Goal: Task Accomplishment & Management: Manage account settings

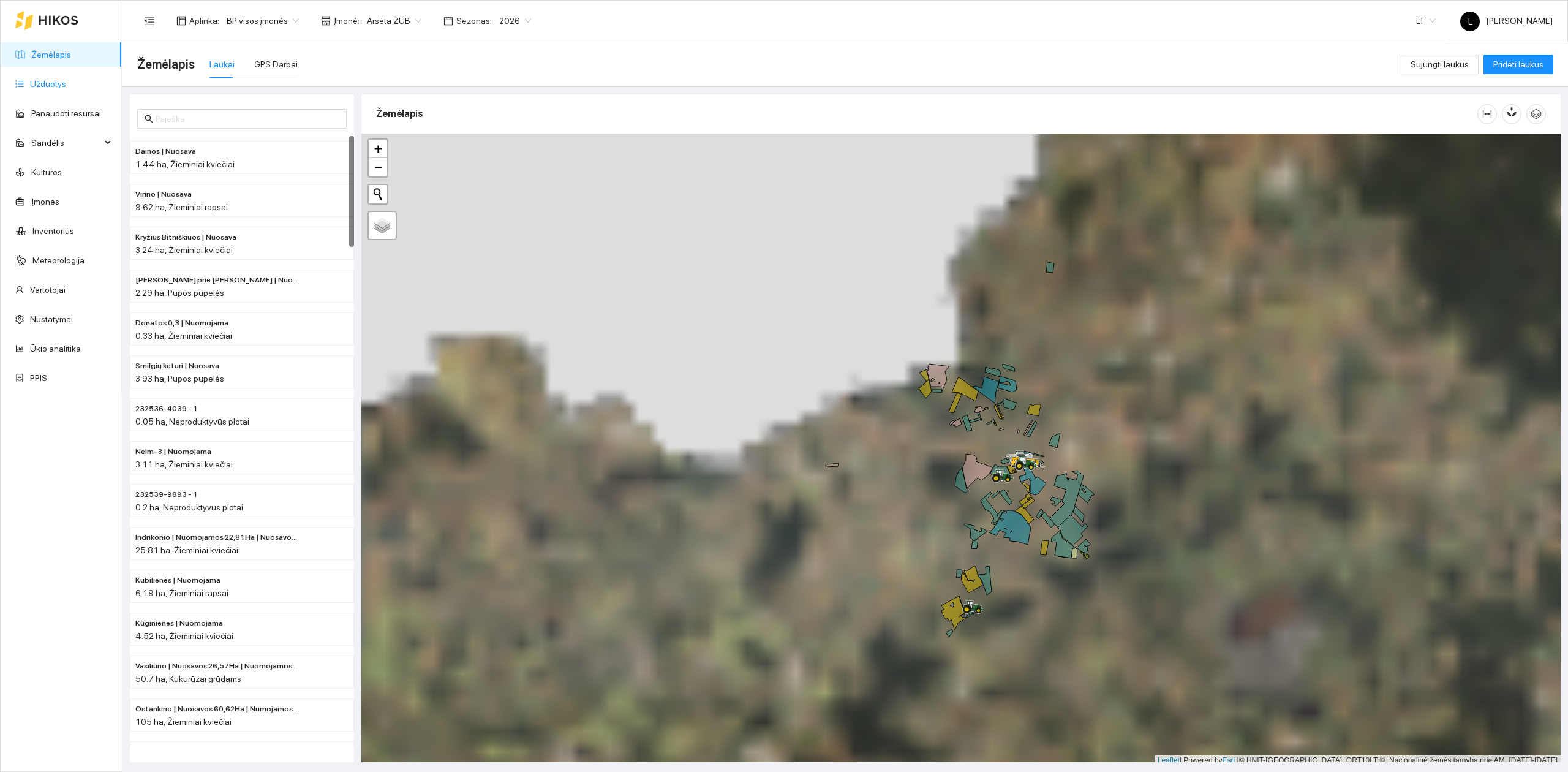
click at [30, 79] on link "Užduotys" at bounding box center [48, 83] width 36 height 10
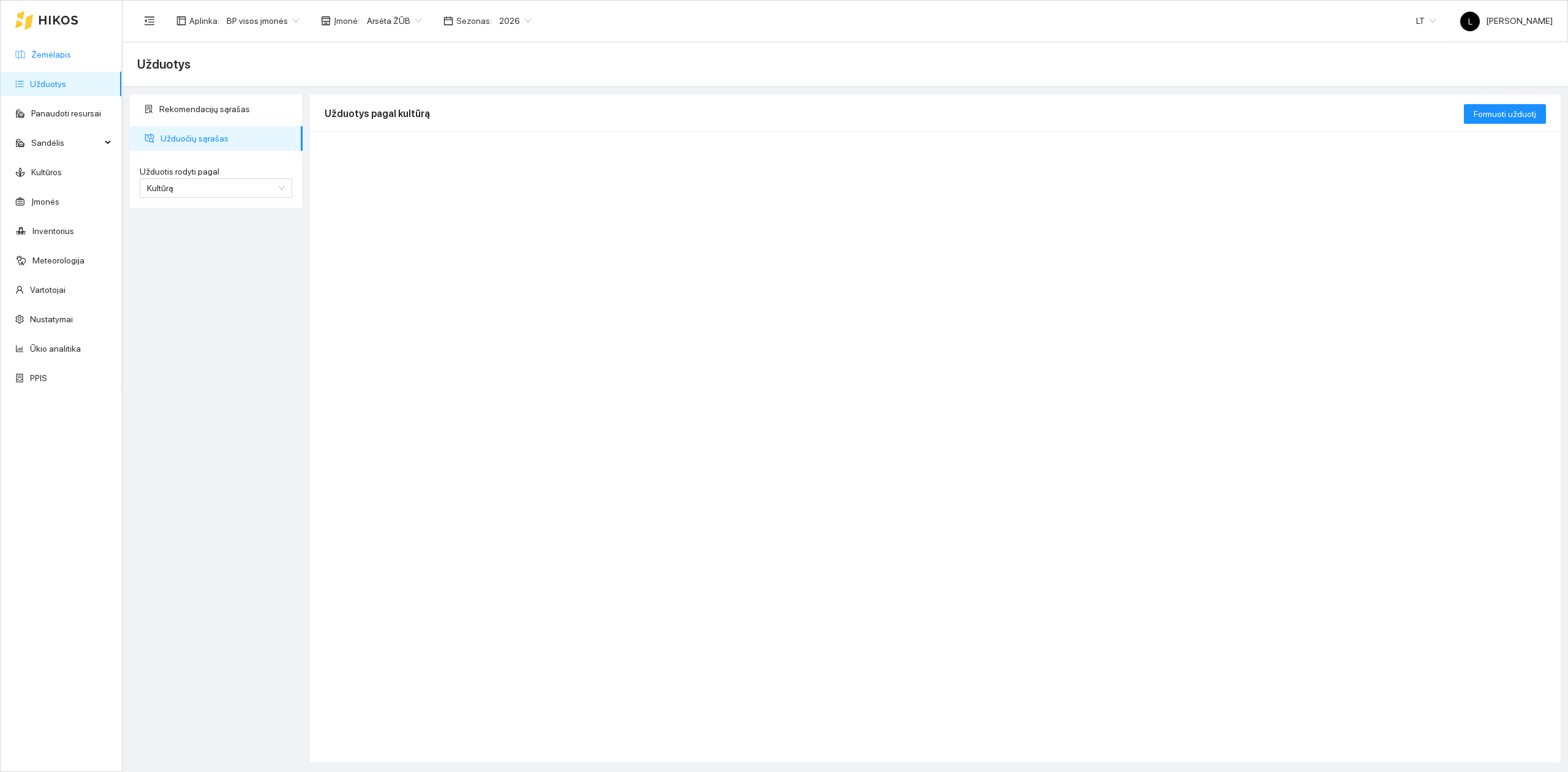
click at [49, 57] on link "Žemėlapis" at bounding box center [51, 54] width 40 height 10
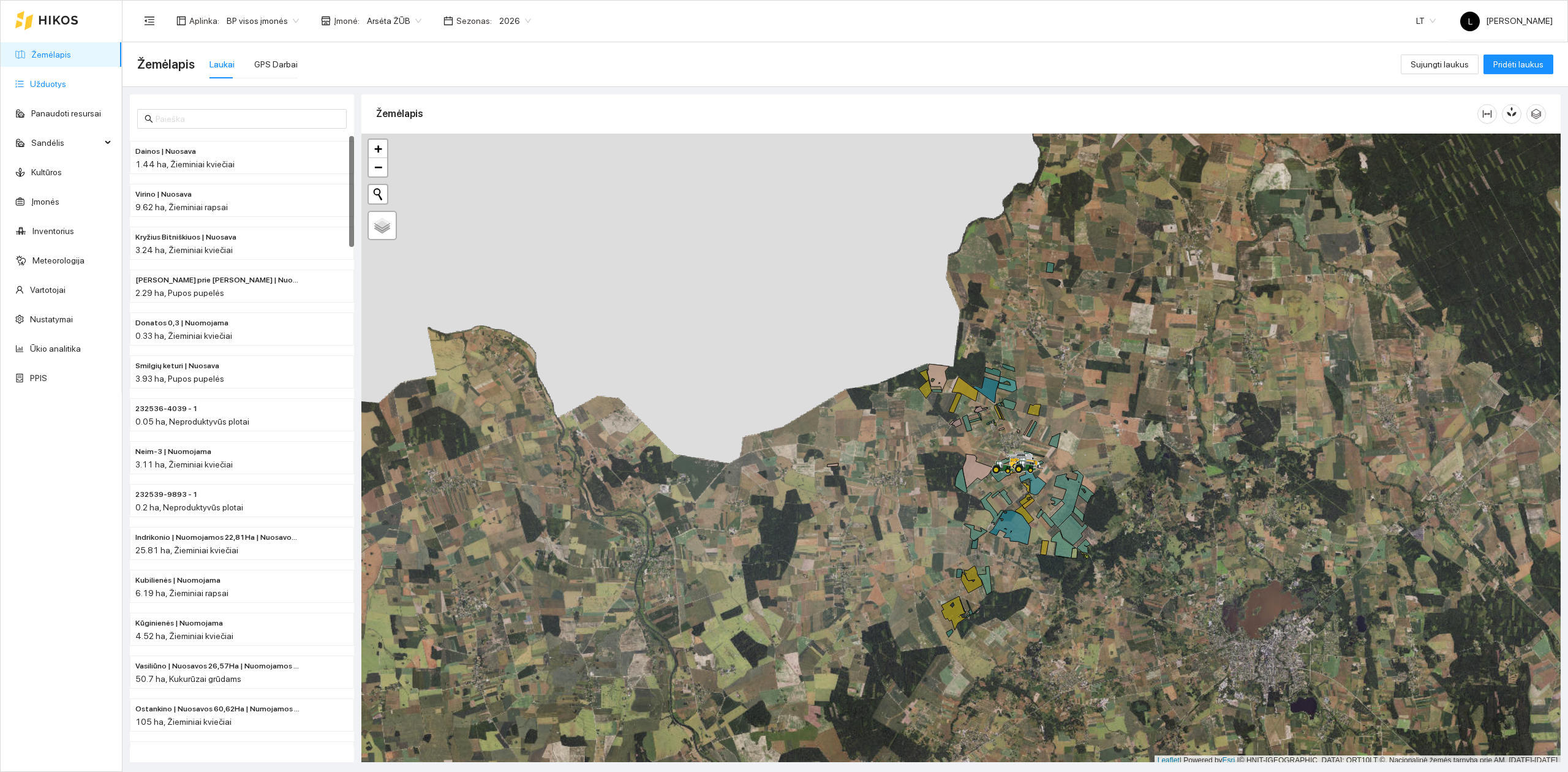
click at [49, 82] on link "Užduotys" at bounding box center [48, 83] width 36 height 10
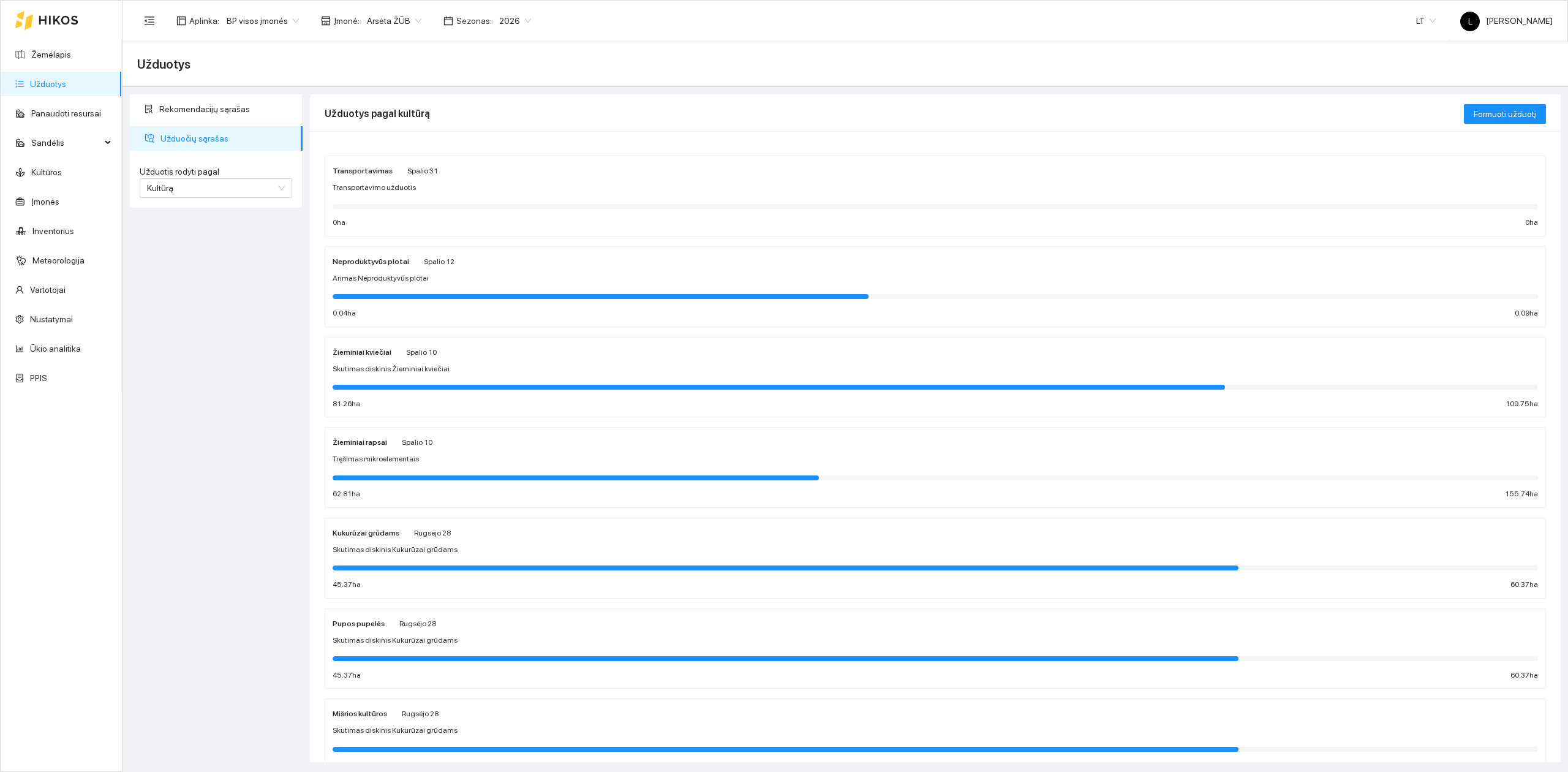
click at [258, 198] on div "Užduotis rodyti pagal Kultūrą" at bounding box center [216, 181] width 172 height 52
click at [248, 187] on span "Kultūrą" at bounding box center [216, 188] width 138 height 19
click at [189, 212] on div "Užduotį" at bounding box center [216, 212] width 138 height 13
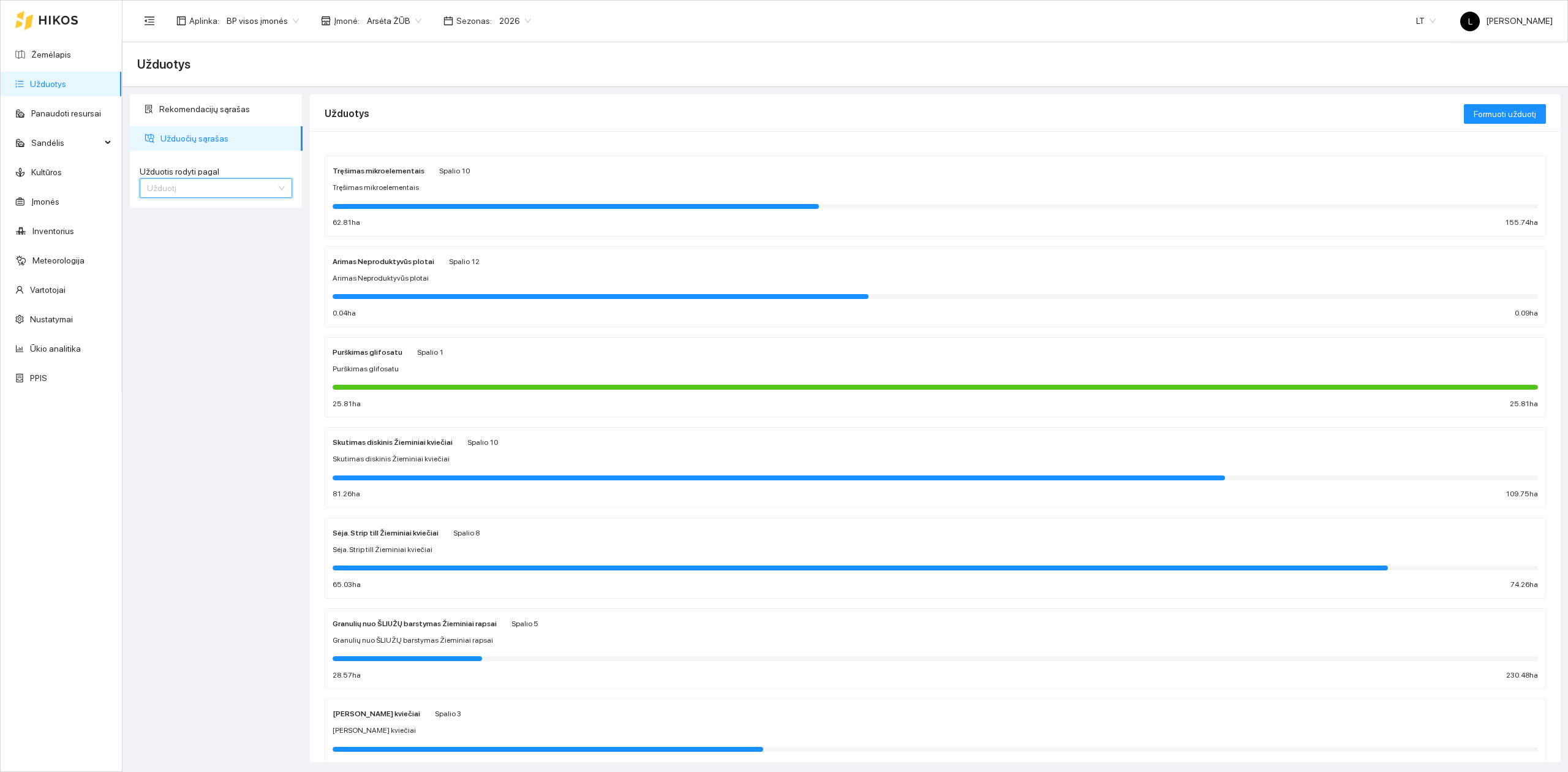
click at [250, 192] on span "Užduotį" at bounding box center [216, 188] width 138 height 19
click at [206, 231] on div "Kultūrą" at bounding box center [216, 232] width 138 height 13
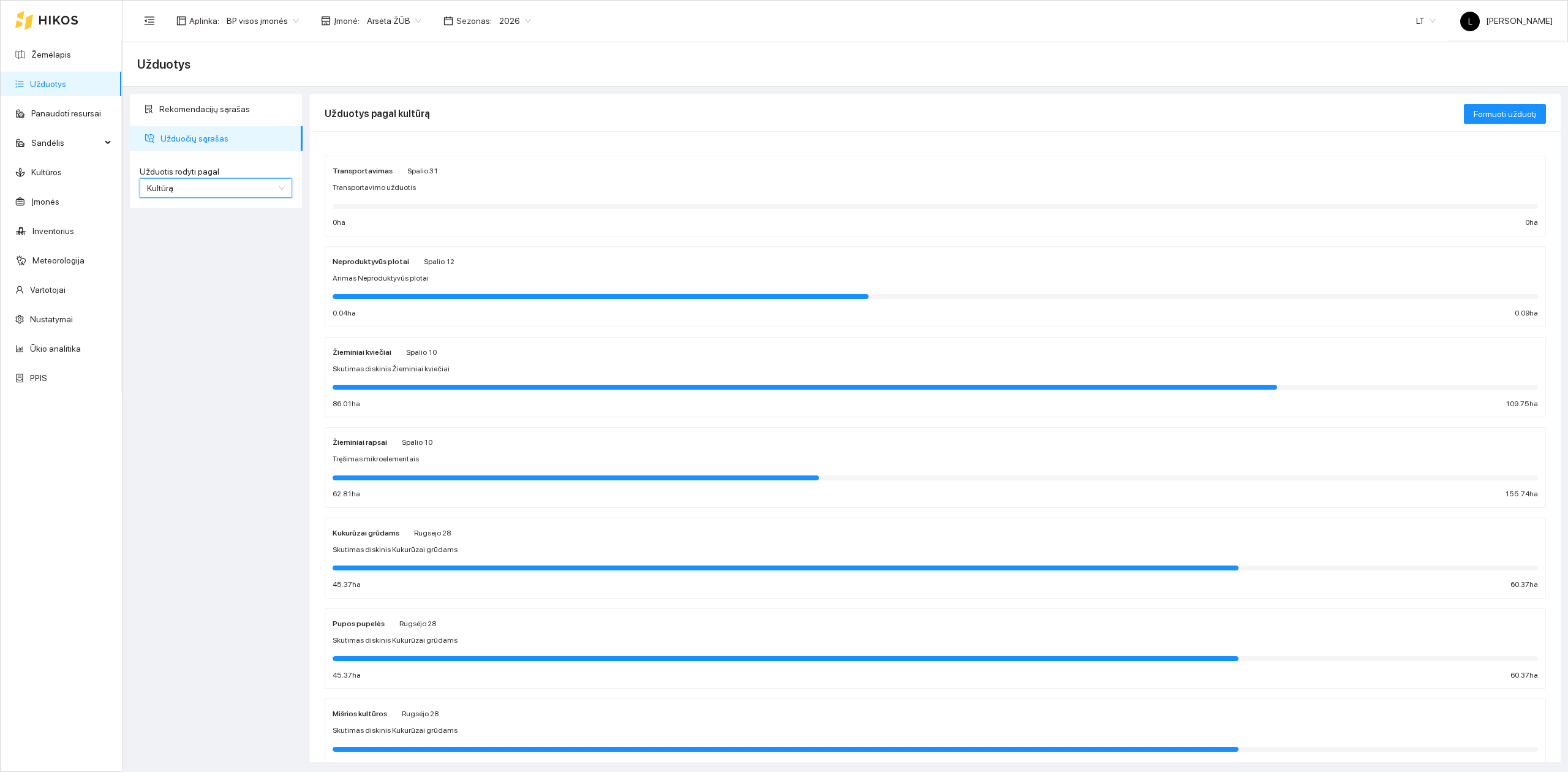
click at [406, 454] on div "Žieminiai rapsai Spalio 10 Tręšimas mikroelementais 62.81 ha 155.74 ha" at bounding box center [935, 467] width 1205 height 65
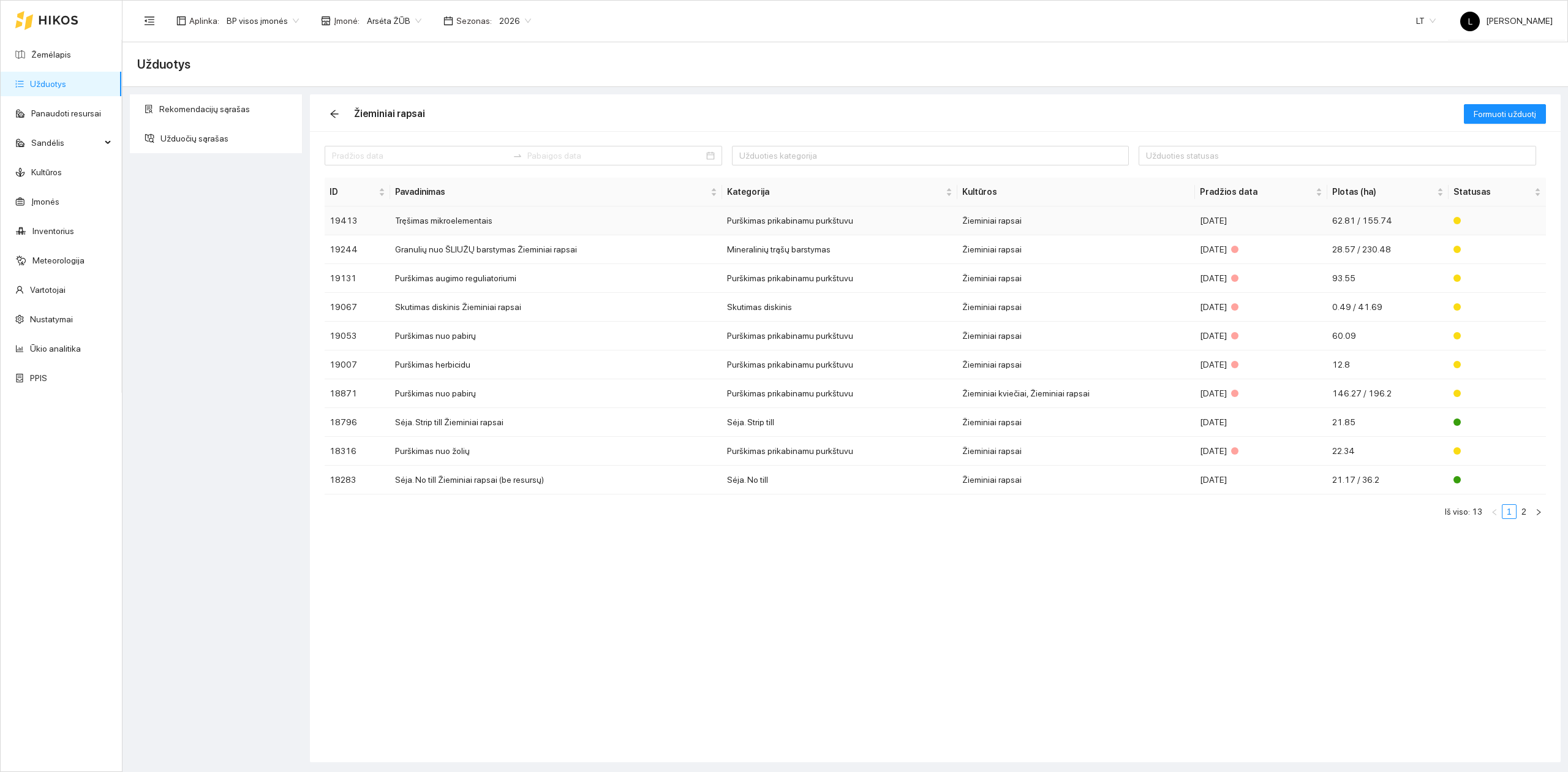
click at [463, 224] on td "Tręšimas mikroelementais" at bounding box center [556, 220] width 332 height 29
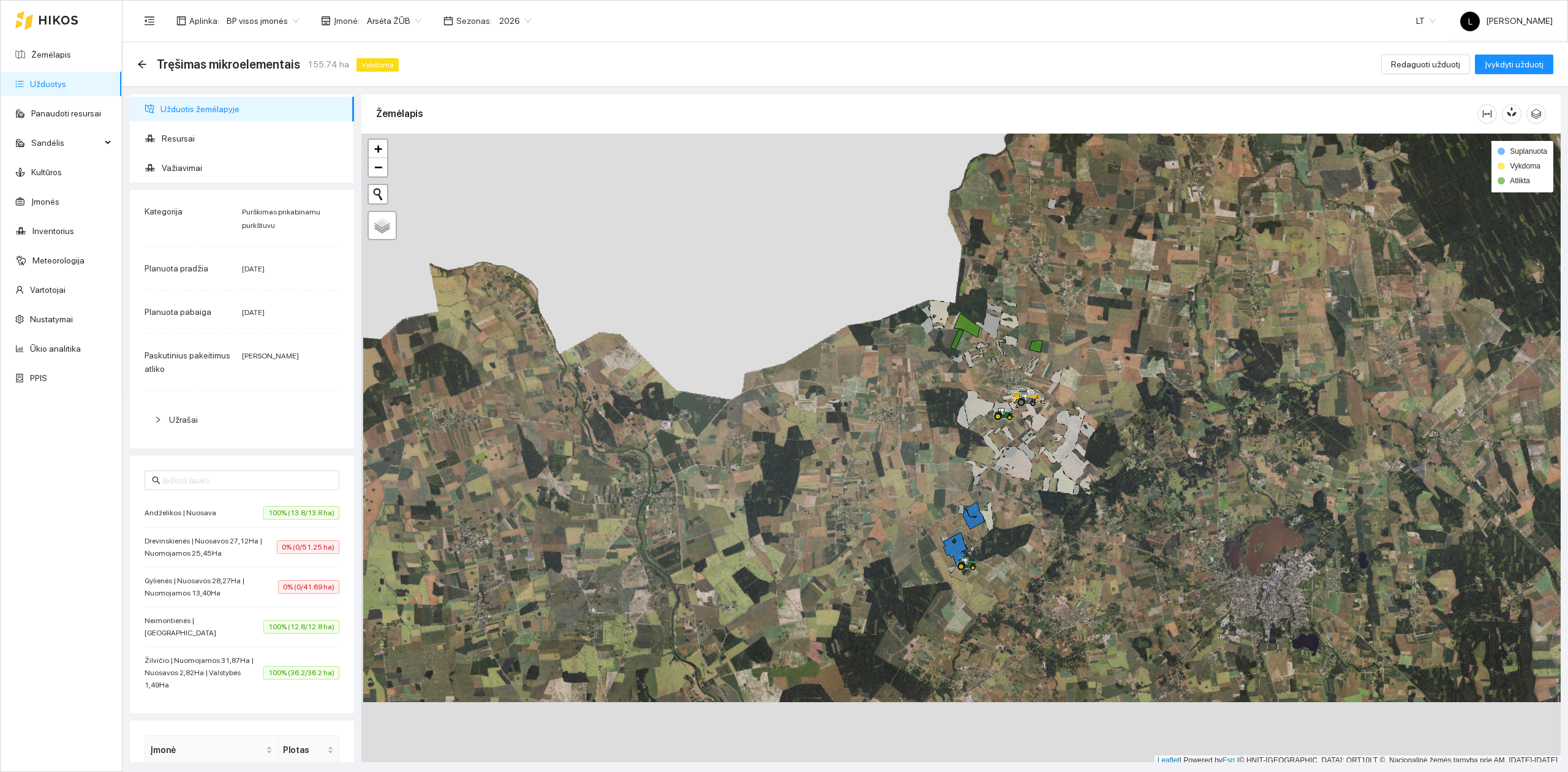
scroll to position [3, 0]
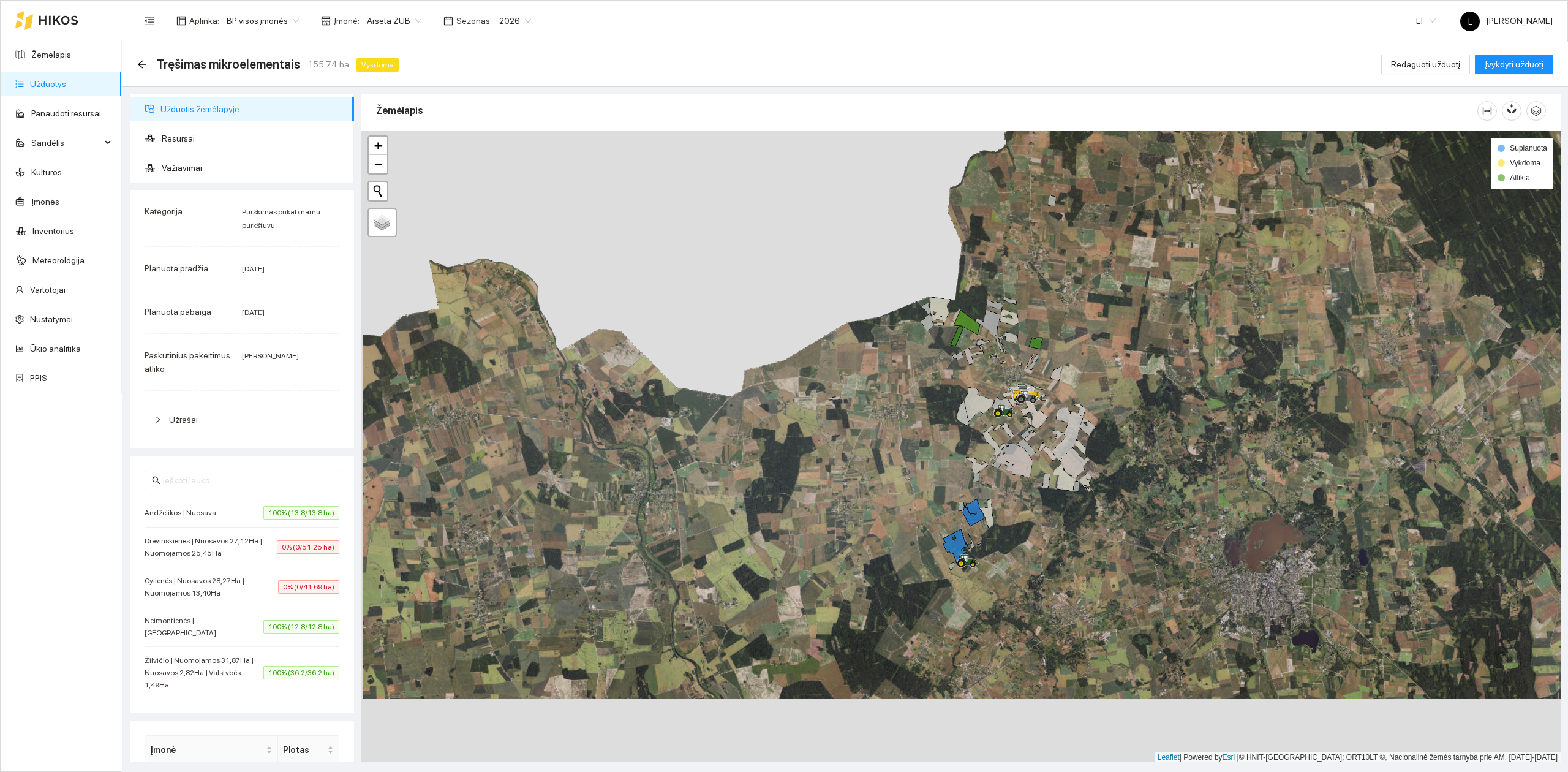
drag, startPoint x: 1042, startPoint y: 601, endPoint x: 1020, endPoint y: 504, distance: 99.5
click at [1035, 498] on div at bounding box center [961, 446] width 1199 height 632
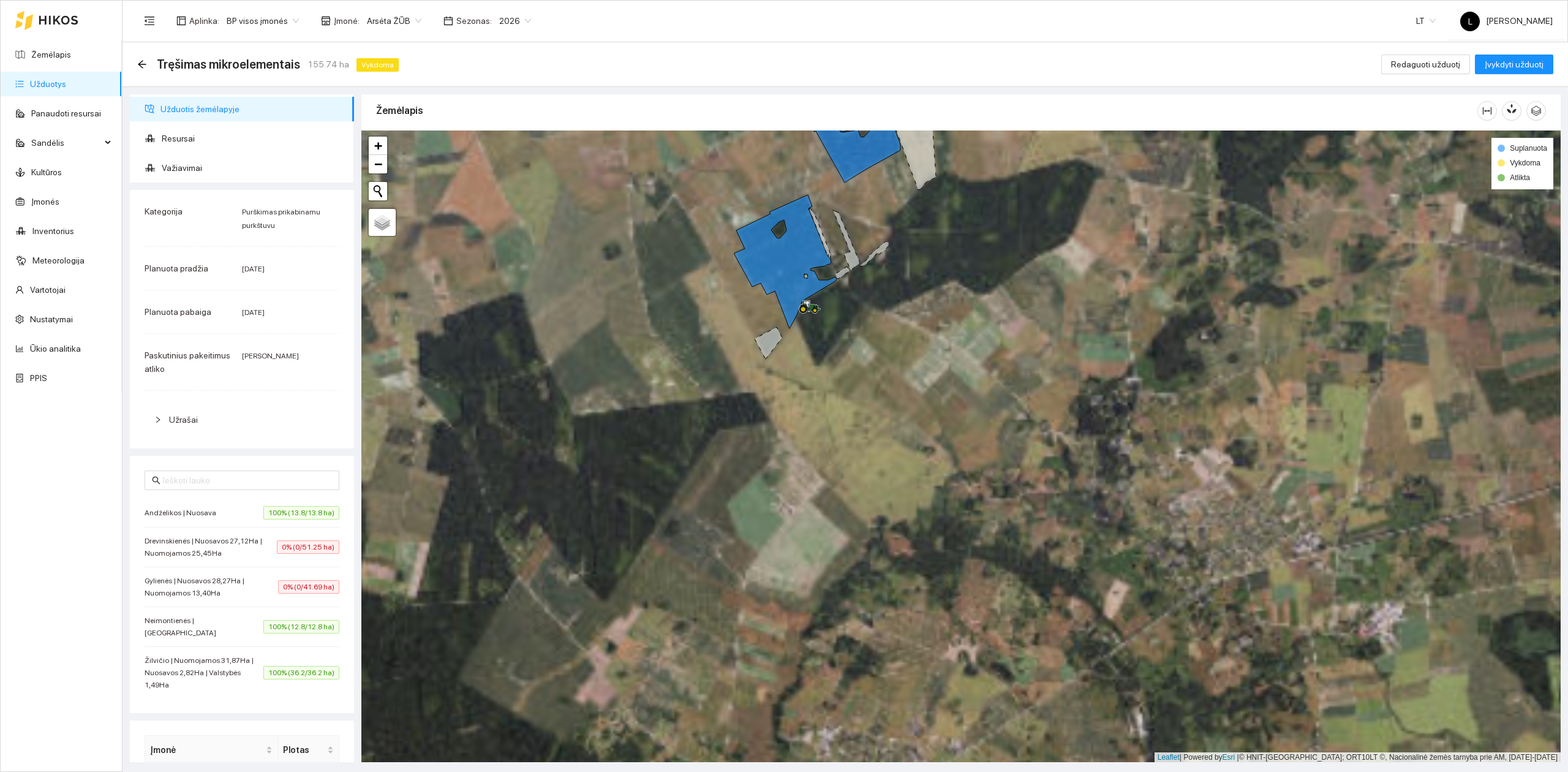
drag, startPoint x: 944, startPoint y: 363, endPoint x: 1045, endPoint y: 548, distance: 210.8
click at [1045, 548] on div at bounding box center [961, 446] width 1199 height 632
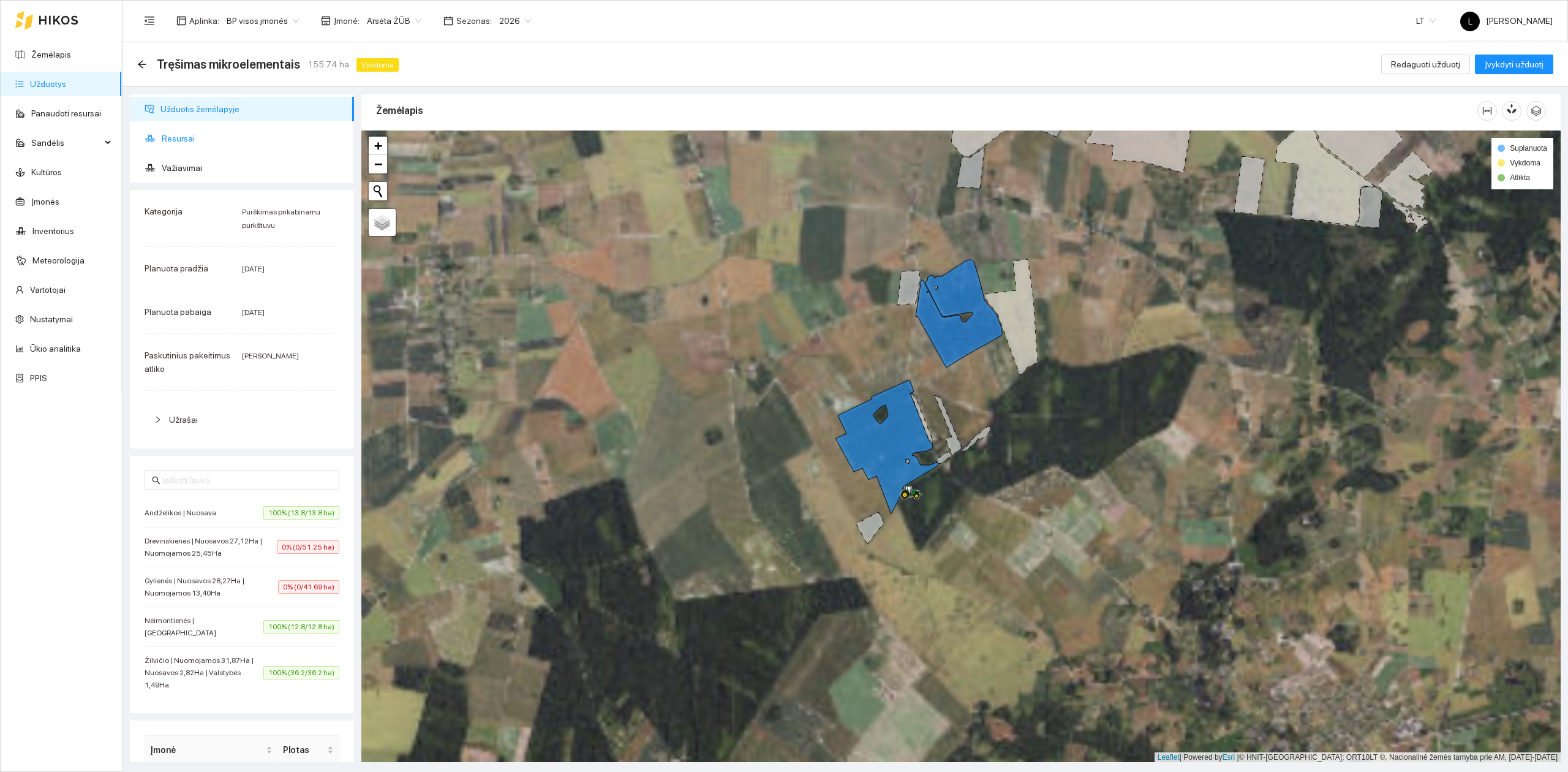
click at [162, 138] on span "Resursai" at bounding box center [253, 138] width 183 height 25
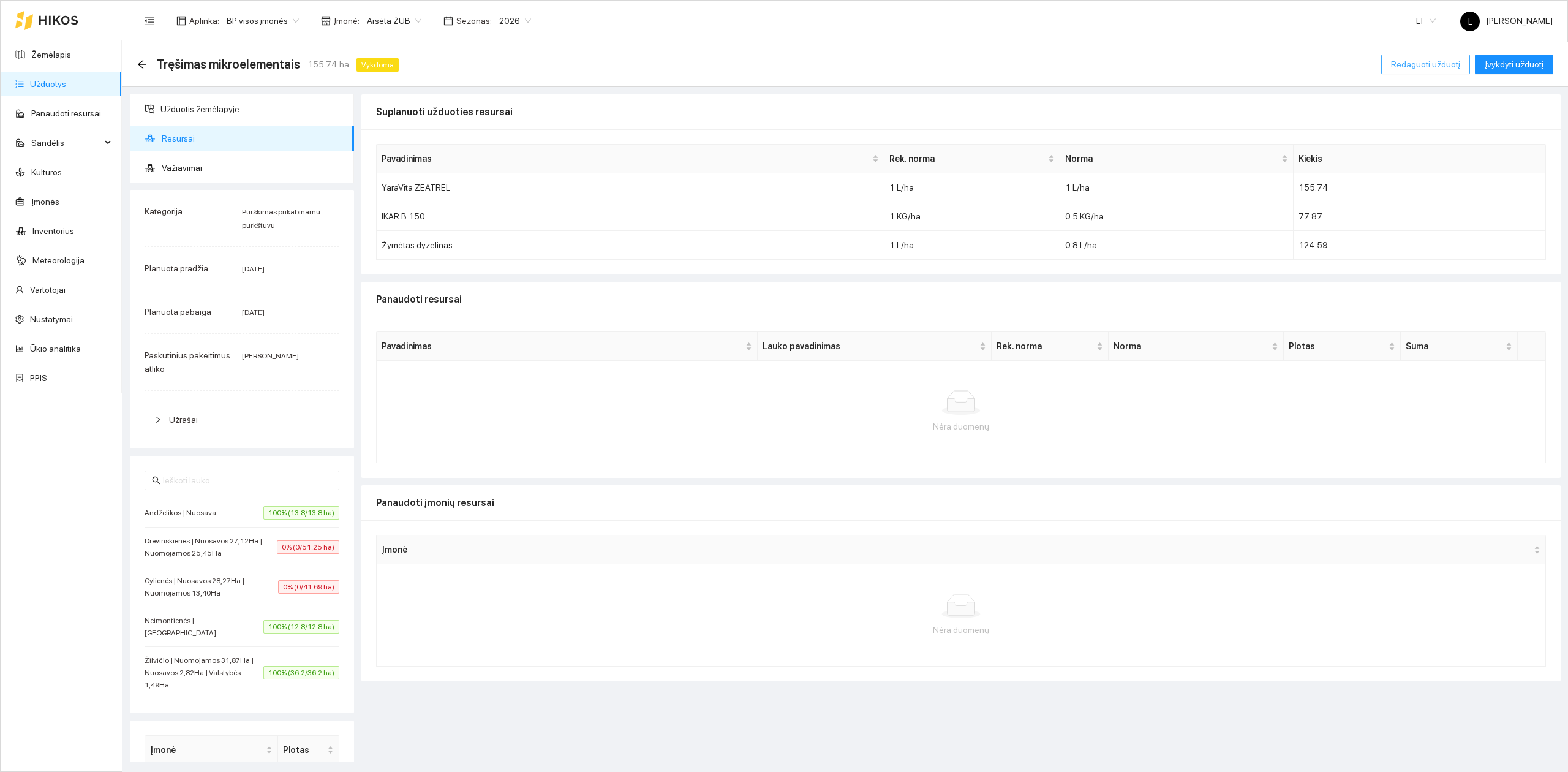
click at [1446, 56] on button "Redaguoti užduotį" at bounding box center [1425, 64] width 89 height 19
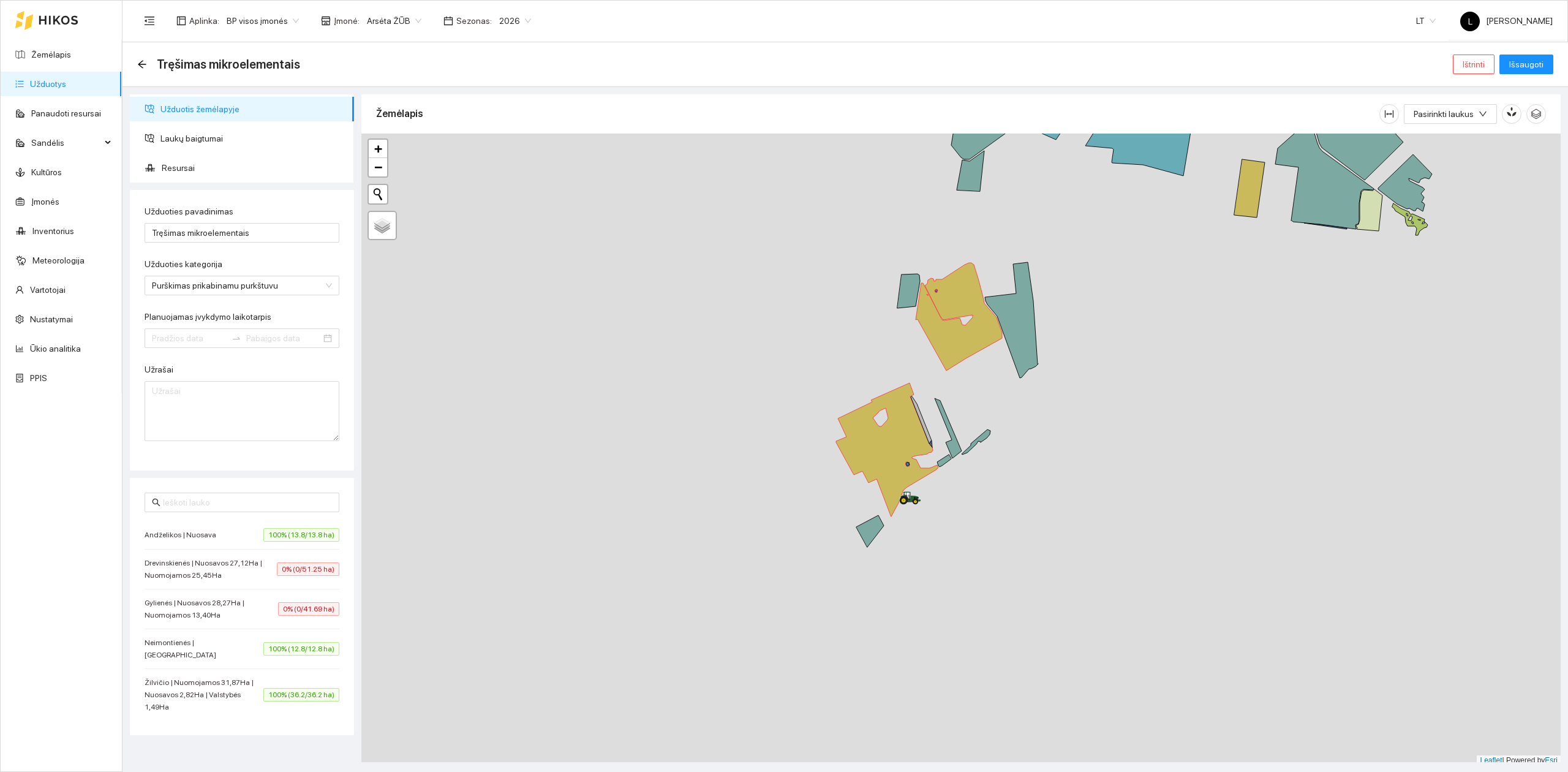
type input "[DATE]"
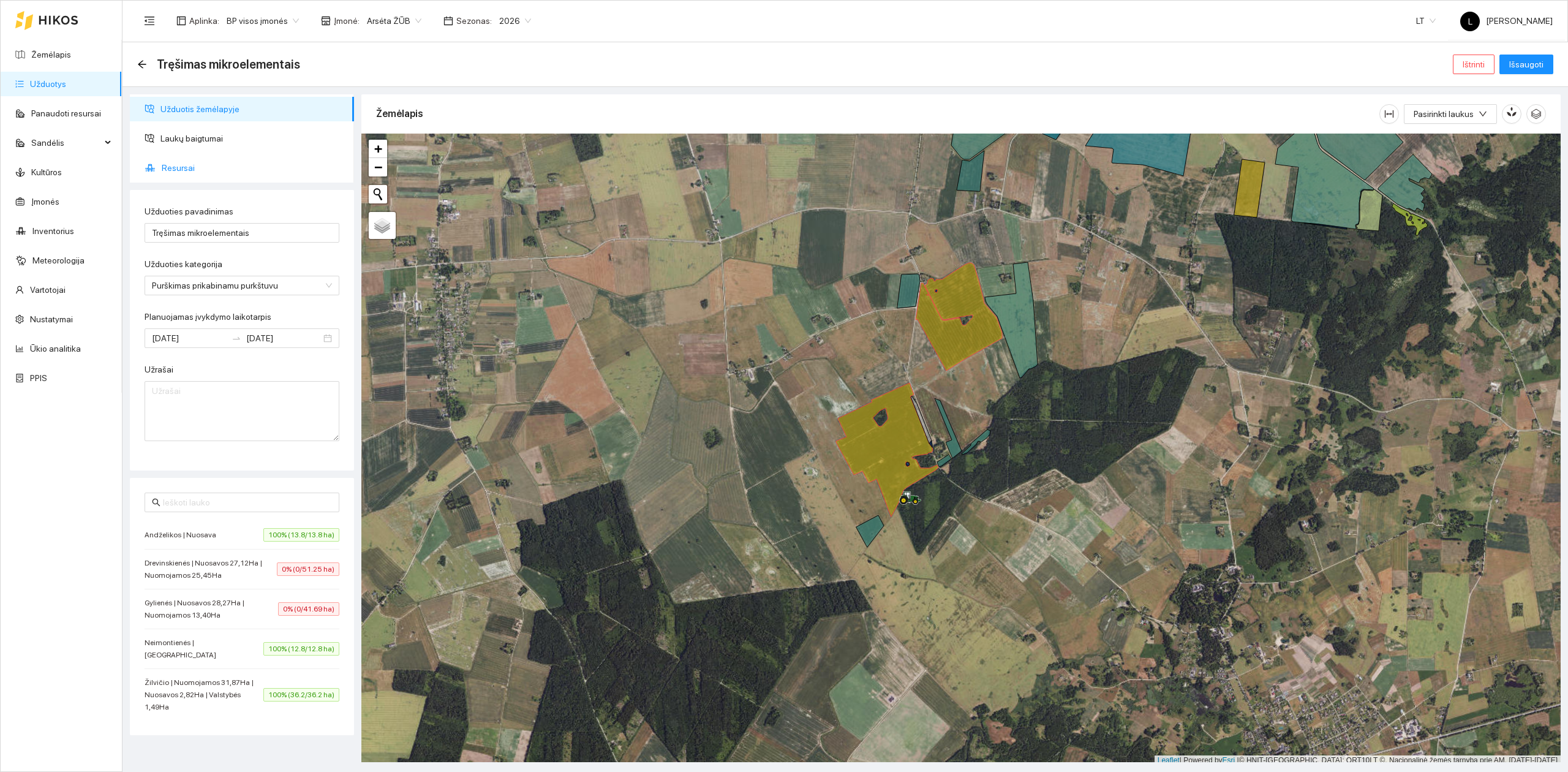
click at [181, 162] on span "Resursai" at bounding box center [253, 167] width 183 height 25
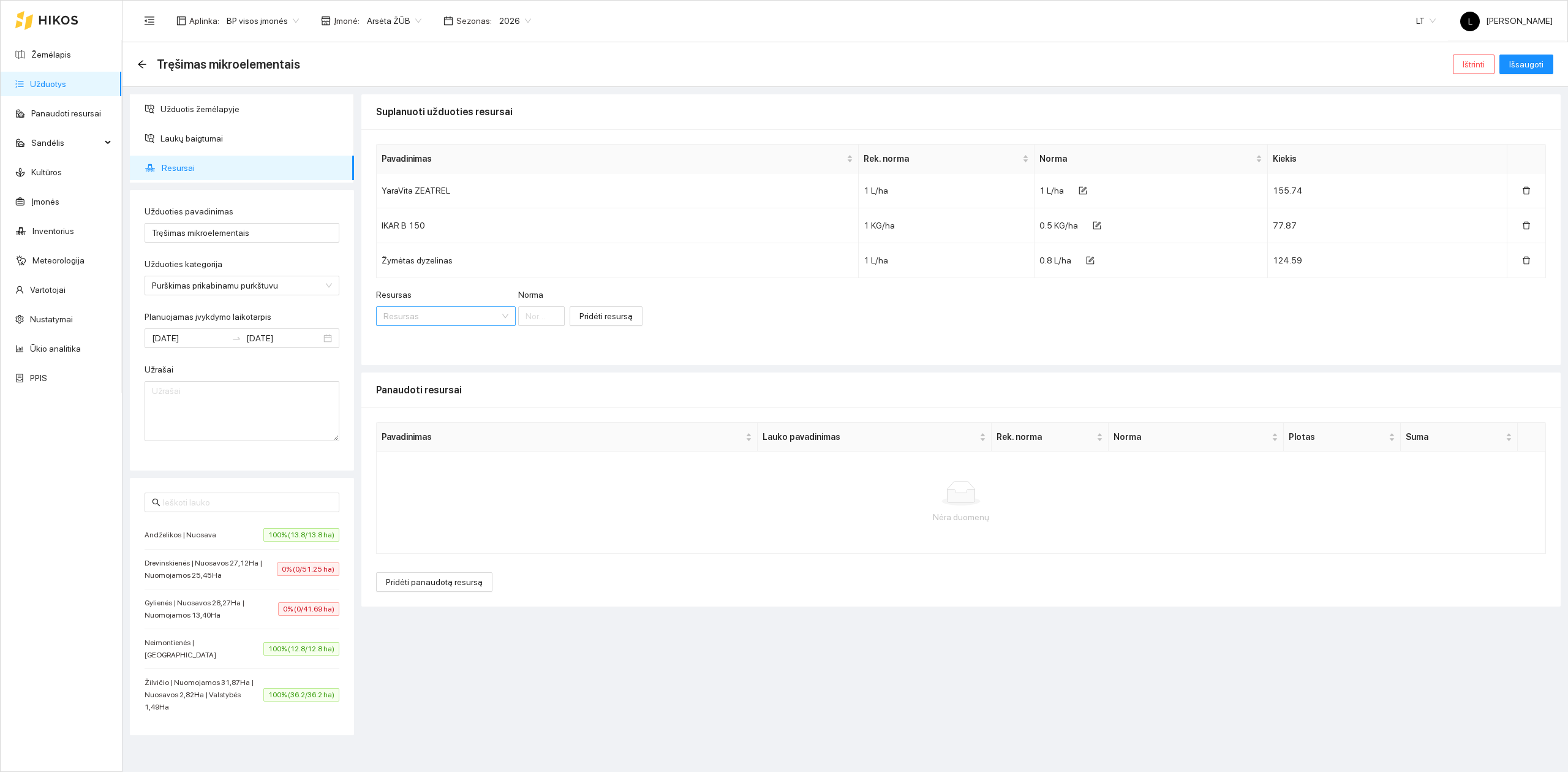
click at [422, 316] on input "Resursas" at bounding box center [442, 316] width 116 height 19
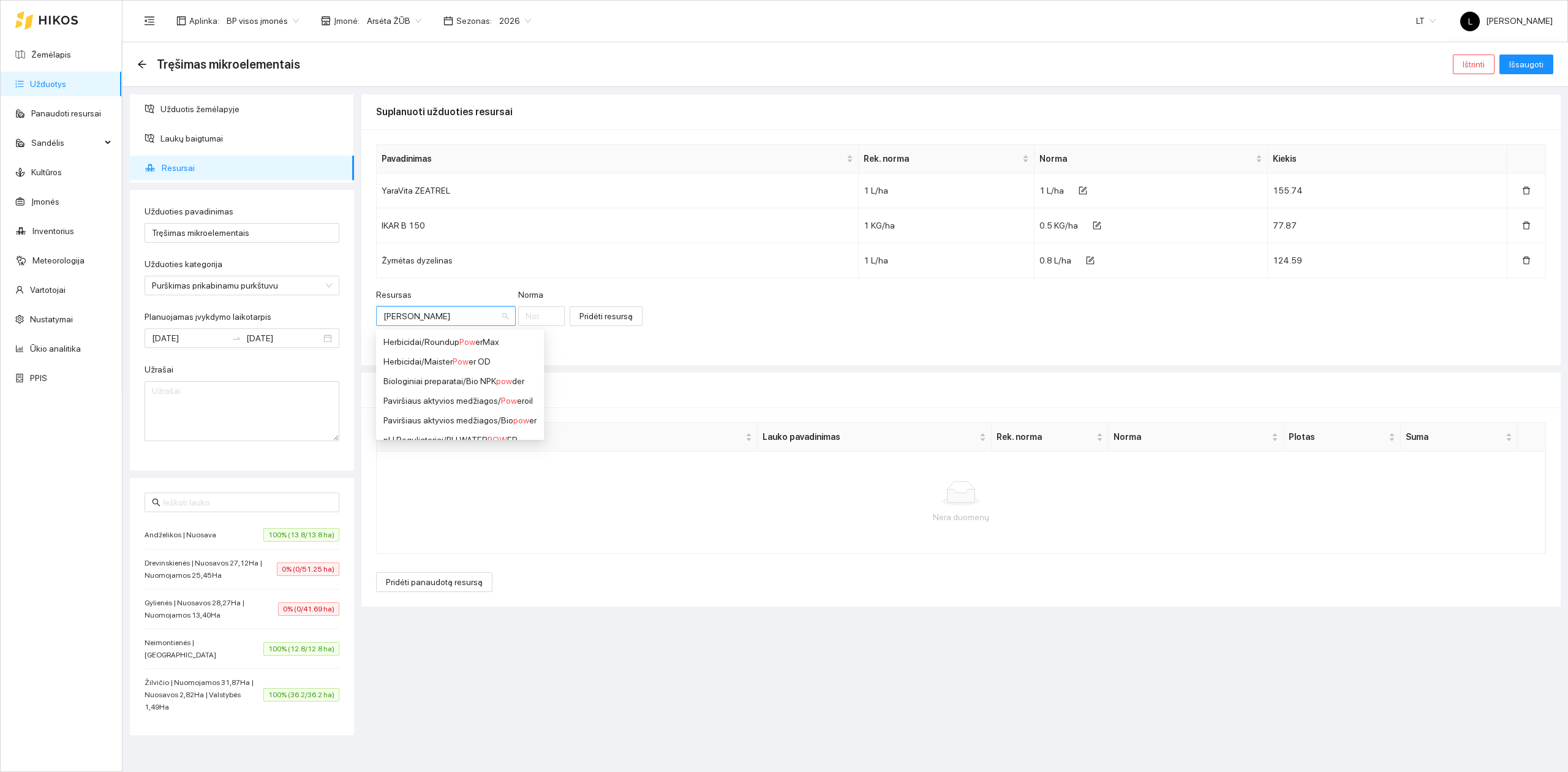
type input "power"
click at [429, 422] on div "pH Reguliatoriai / PH WATER POWER" at bounding box center [460, 420] width 153 height 13
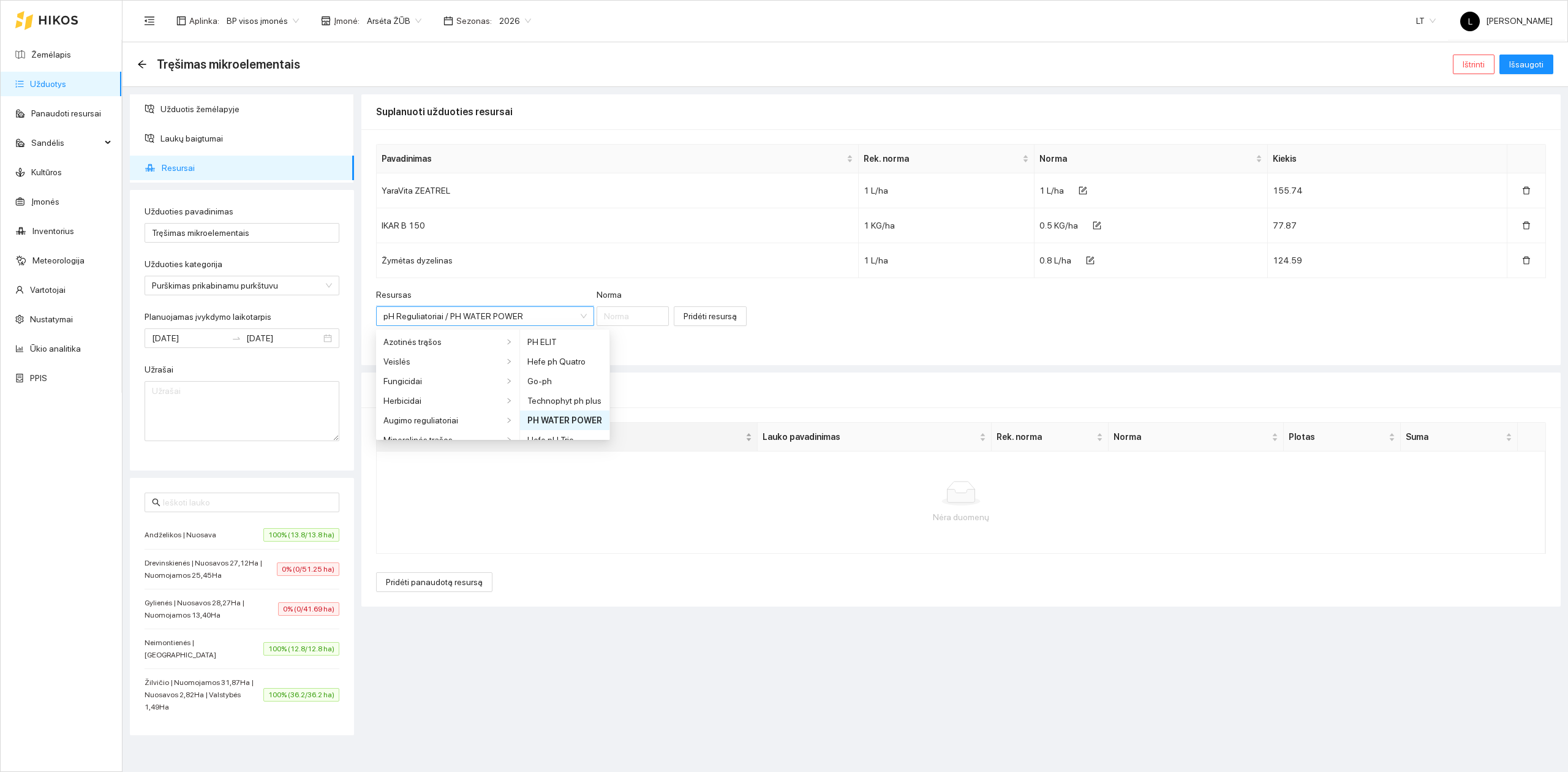
scroll to position [304, 0]
click at [603, 326] on input "Norma" at bounding box center [633, 316] width 73 height 19
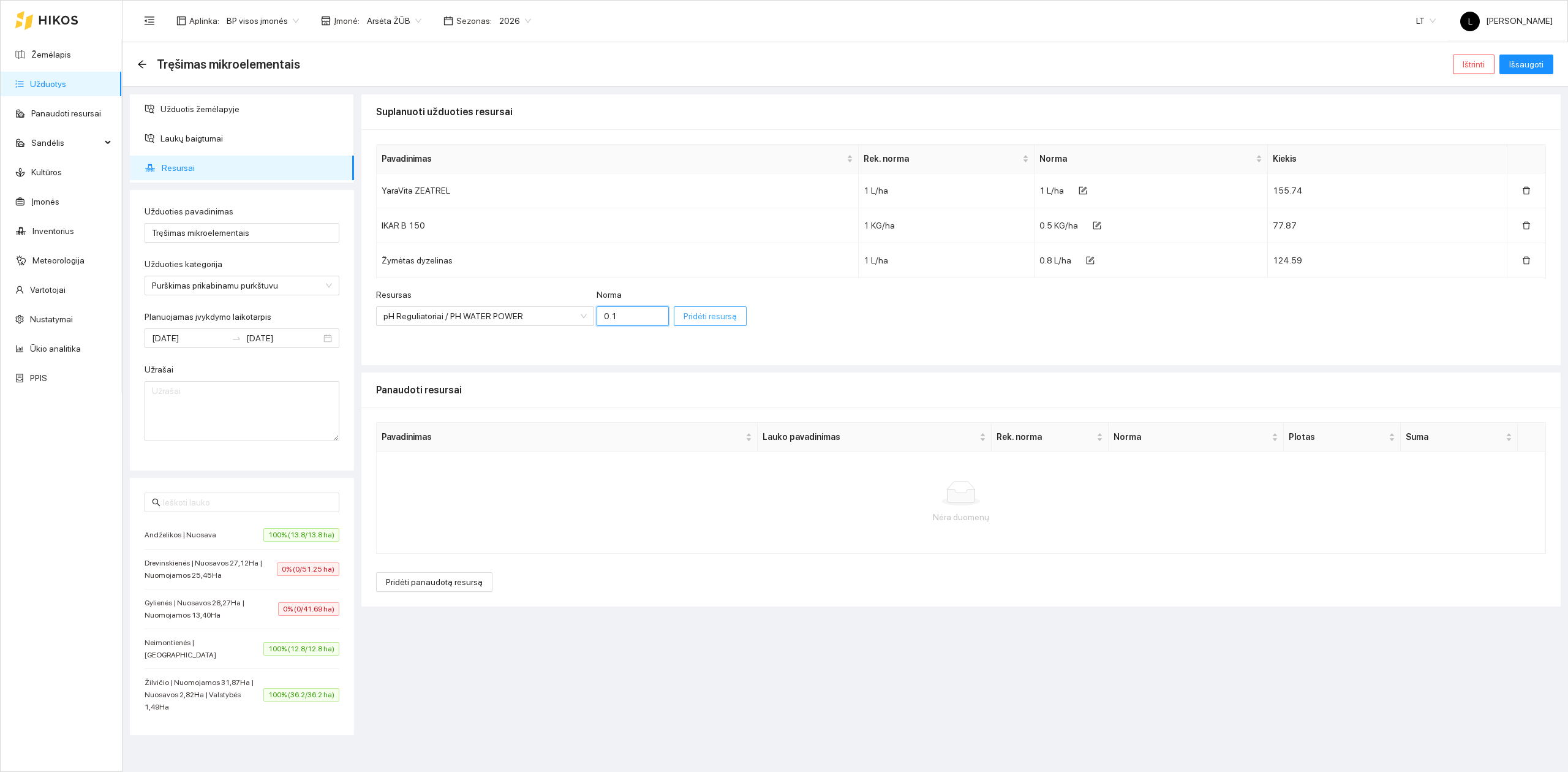
type input "0.1"
click at [683, 322] on span "Pridėti resursą" at bounding box center [710, 316] width 53 height 13
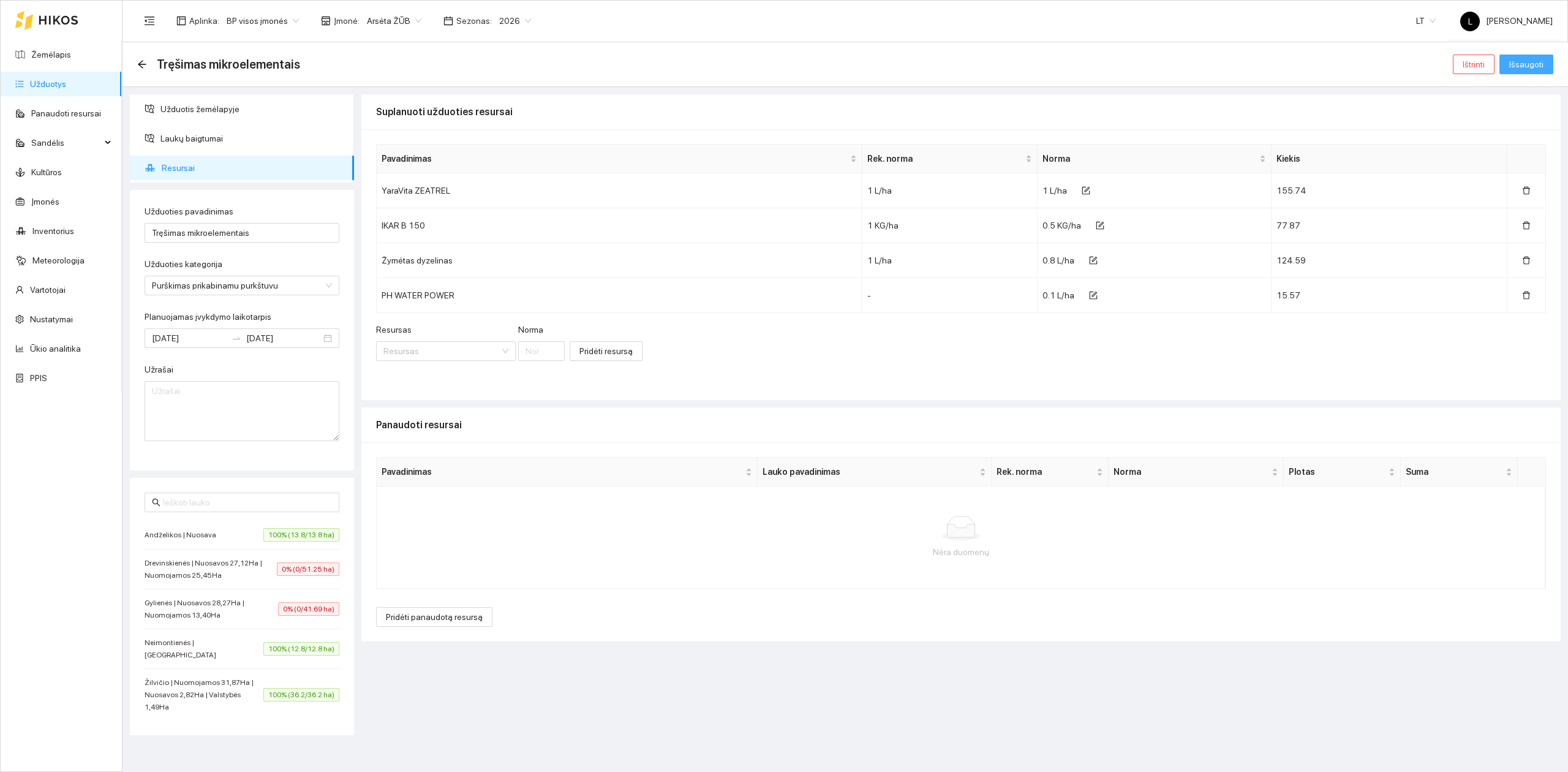
click at [1527, 67] on span "Išsaugoti" at bounding box center [1526, 64] width 34 height 13
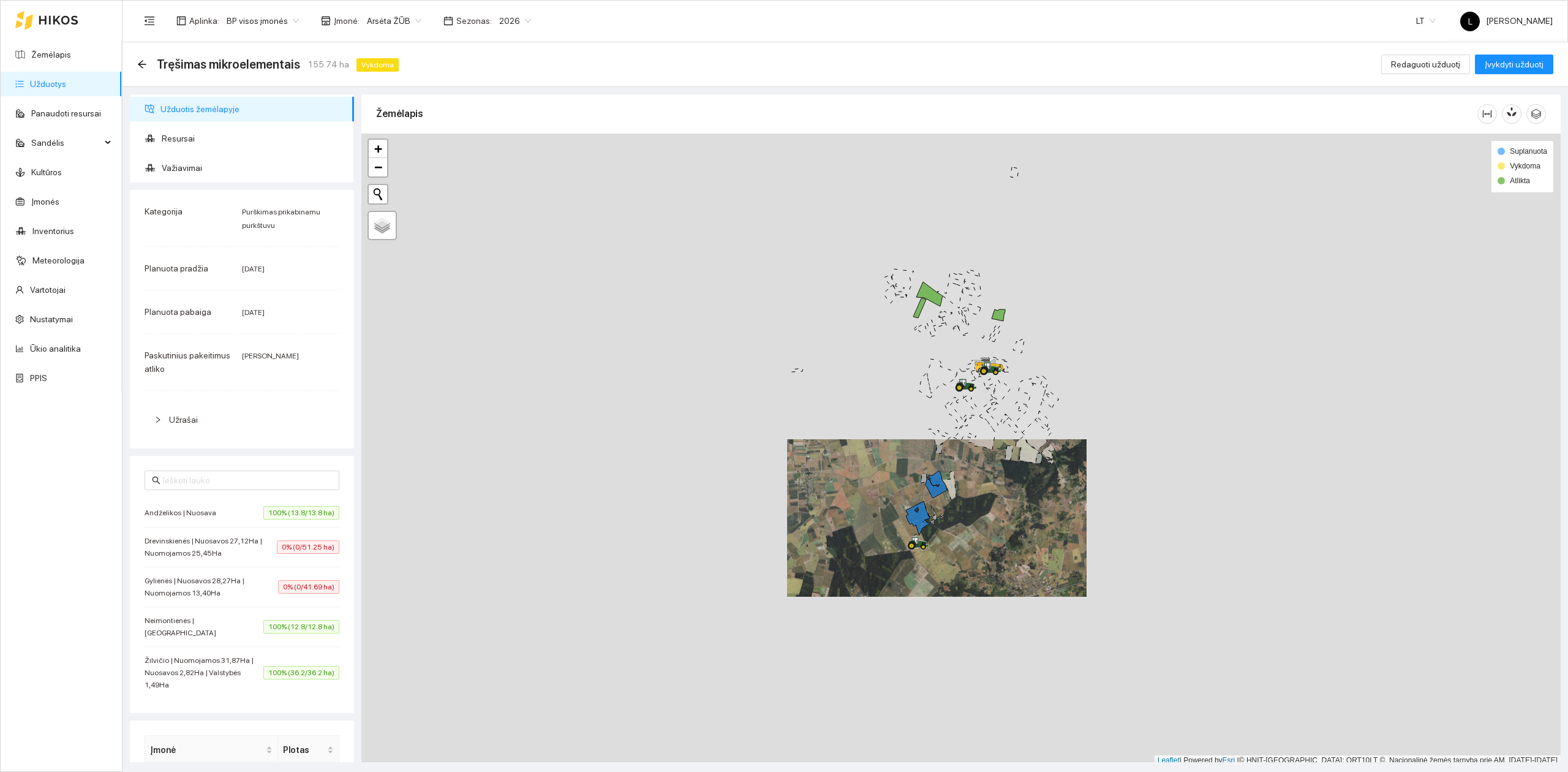
scroll to position [3, 0]
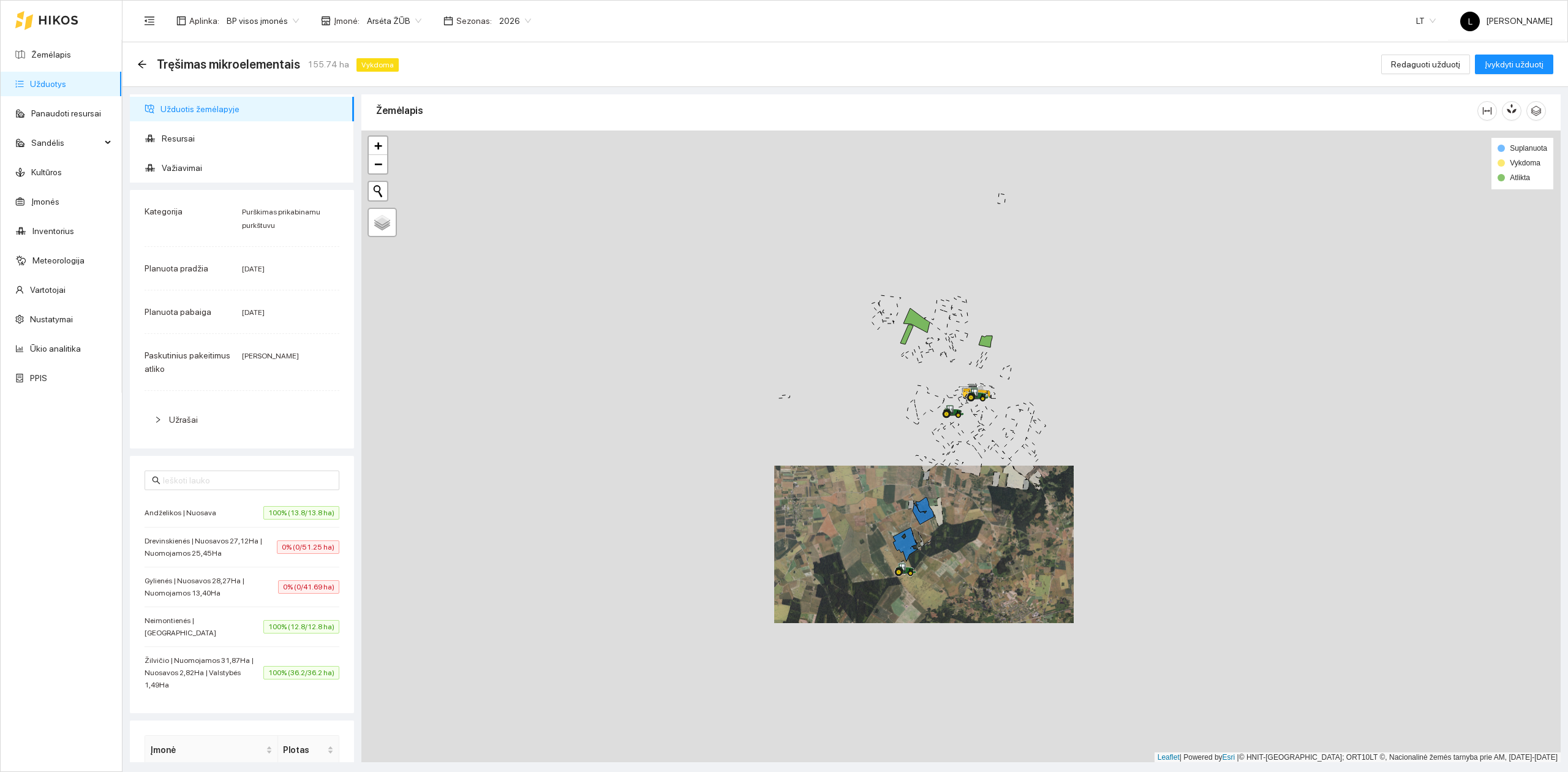
drag, startPoint x: 953, startPoint y: 510, endPoint x: 947, endPoint y: 481, distance: 29.6
click at [939, 539] on div at bounding box center [961, 446] width 1199 height 632
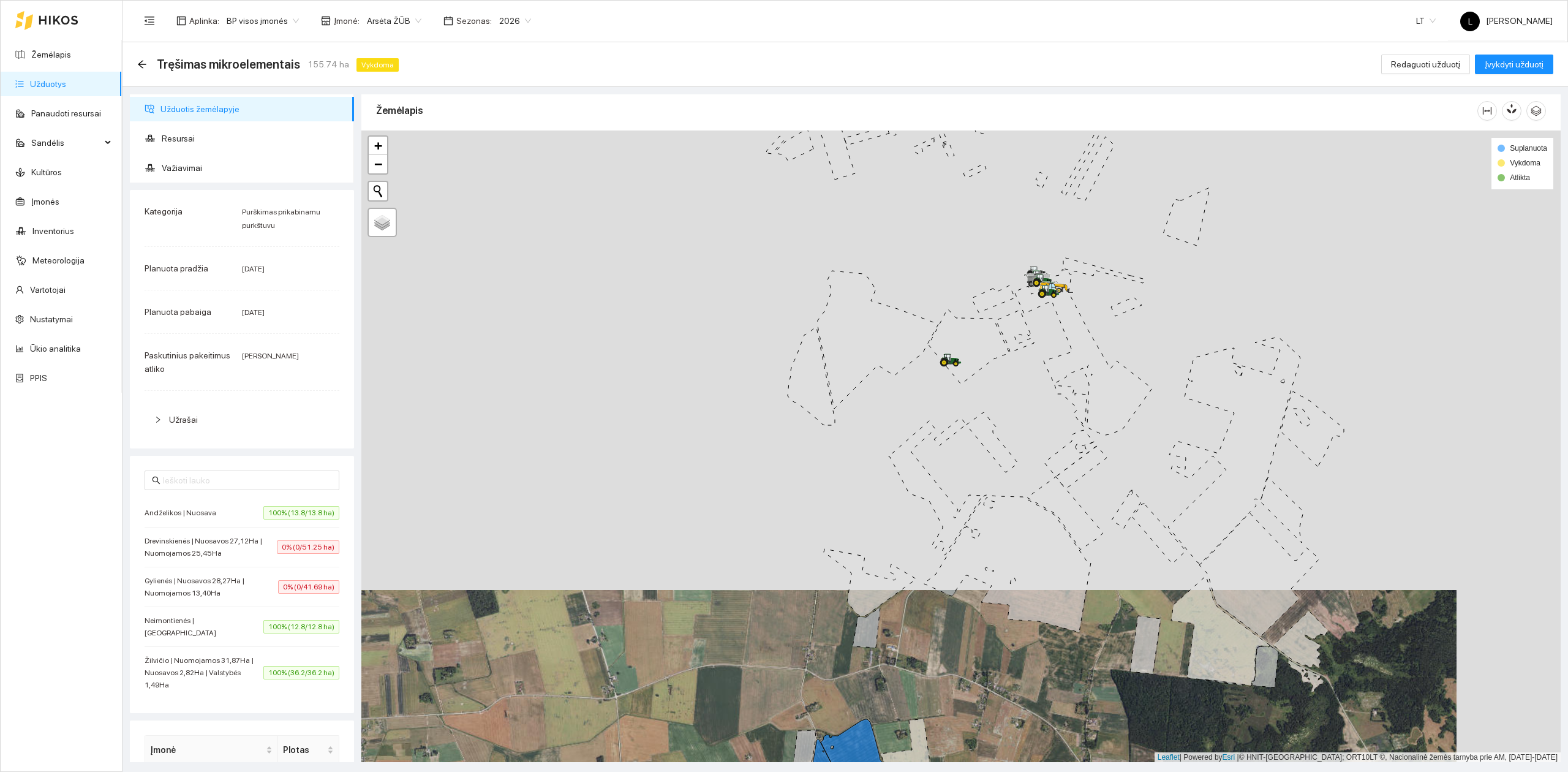
drag, startPoint x: 978, startPoint y: 370, endPoint x: 982, endPoint y: 358, distance: 12.6
click at [982, 358] on icon at bounding box center [969, 346] width 81 height 75
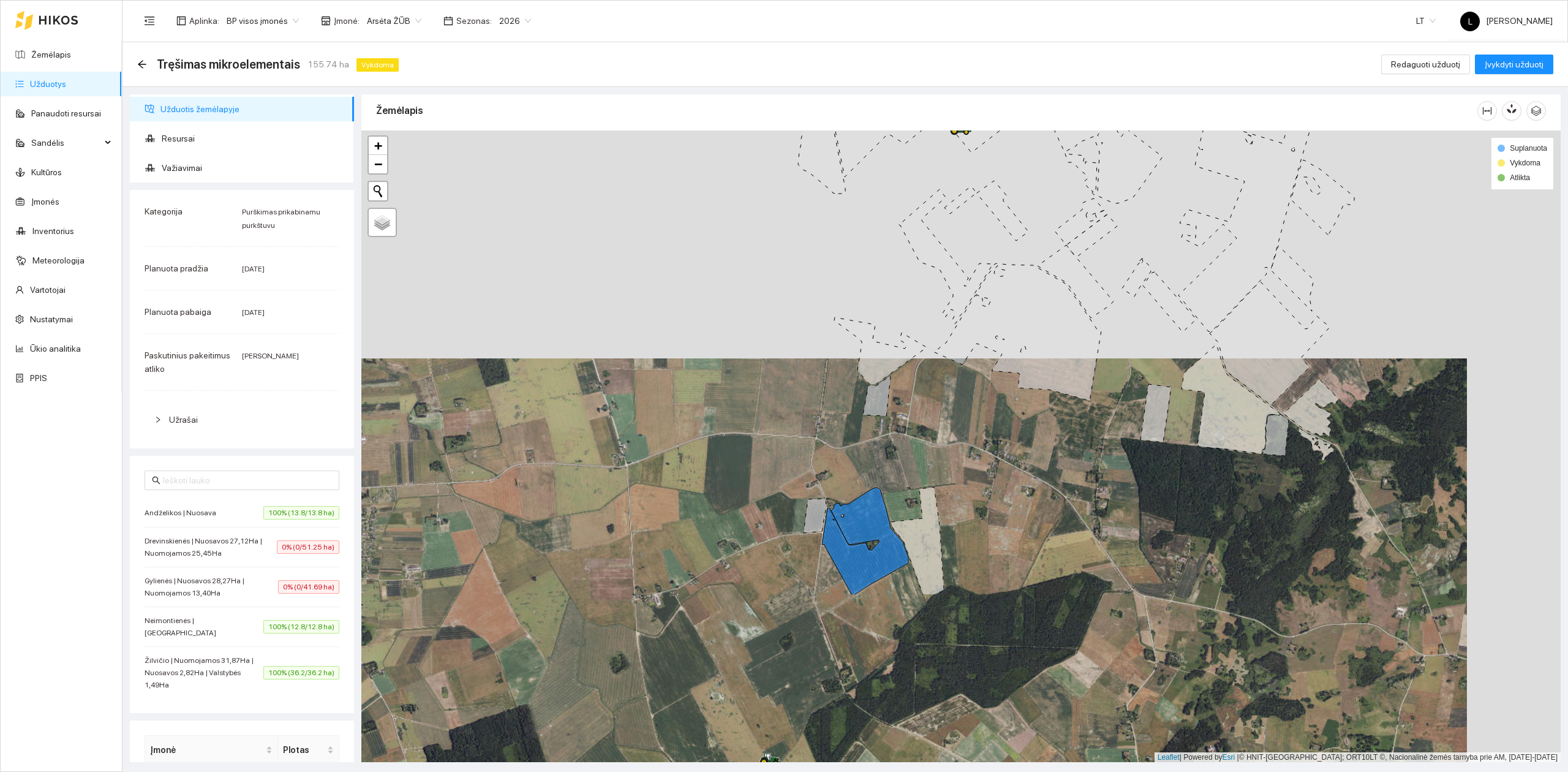
drag, startPoint x: 989, startPoint y: 512, endPoint x: 996, endPoint y: 397, distance: 115.2
click at [996, 398] on div at bounding box center [961, 446] width 1199 height 632
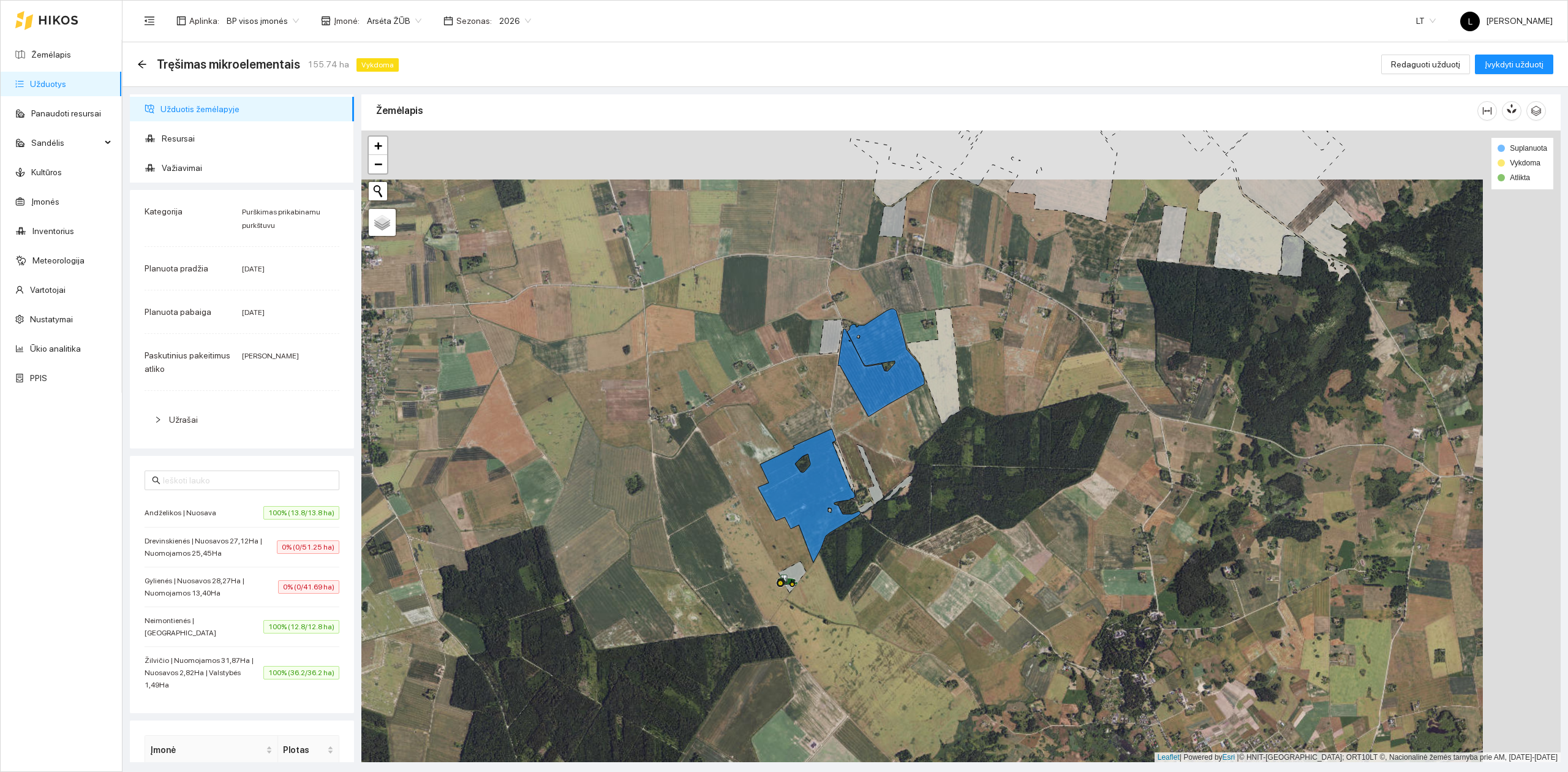
drag, startPoint x: 970, startPoint y: 496, endPoint x: 977, endPoint y: 392, distance: 104.2
click at [977, 392] on div at bounding box center [961, 446] width 1199 height 632
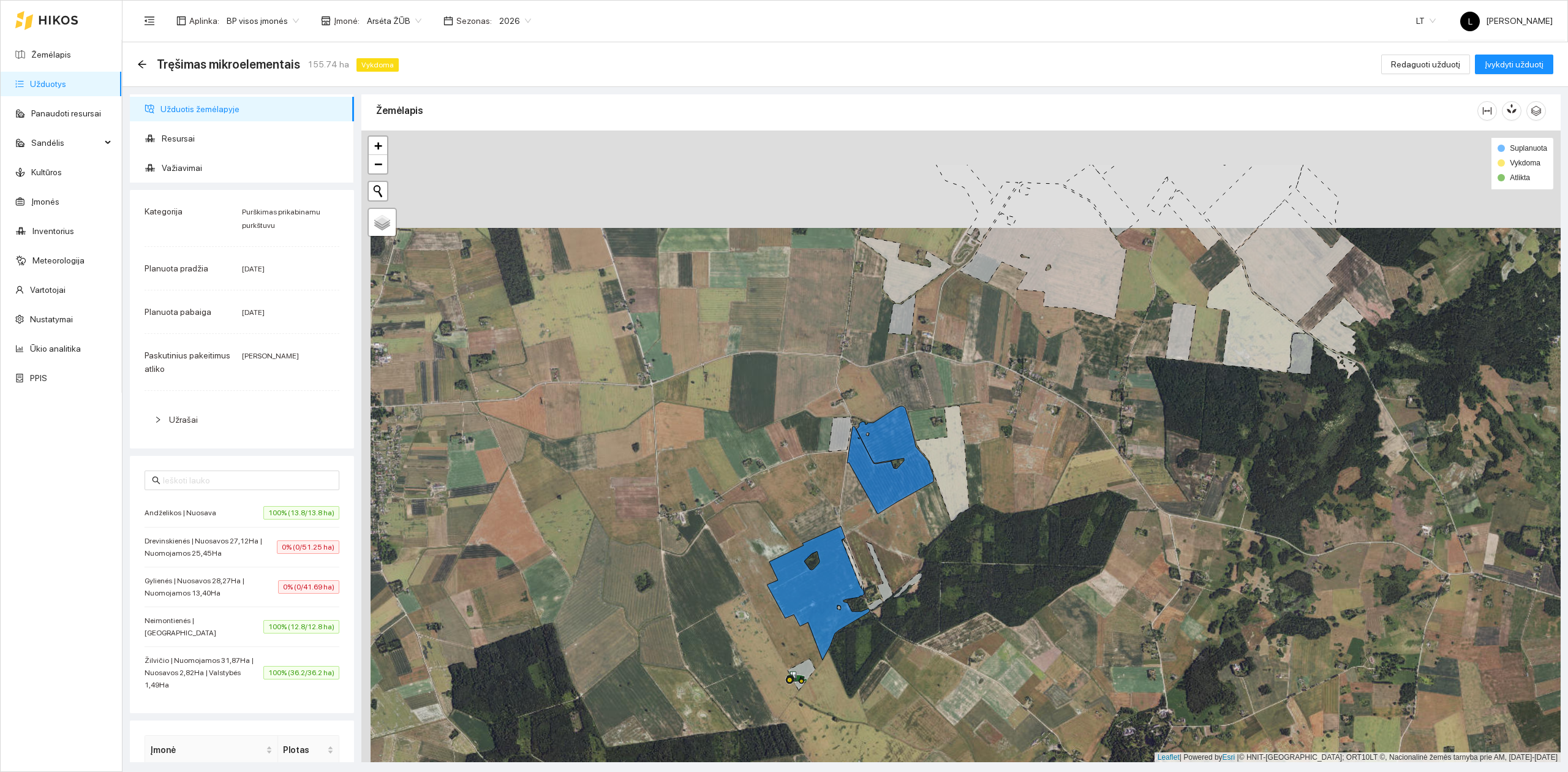
drag, startPoint x: 941, startPoint y: 490, endPoint x: 951, endPoint y: 592, distance: 102.5
click at [951, 592] on div at bounding box center [961, 446] width 1199 height 632
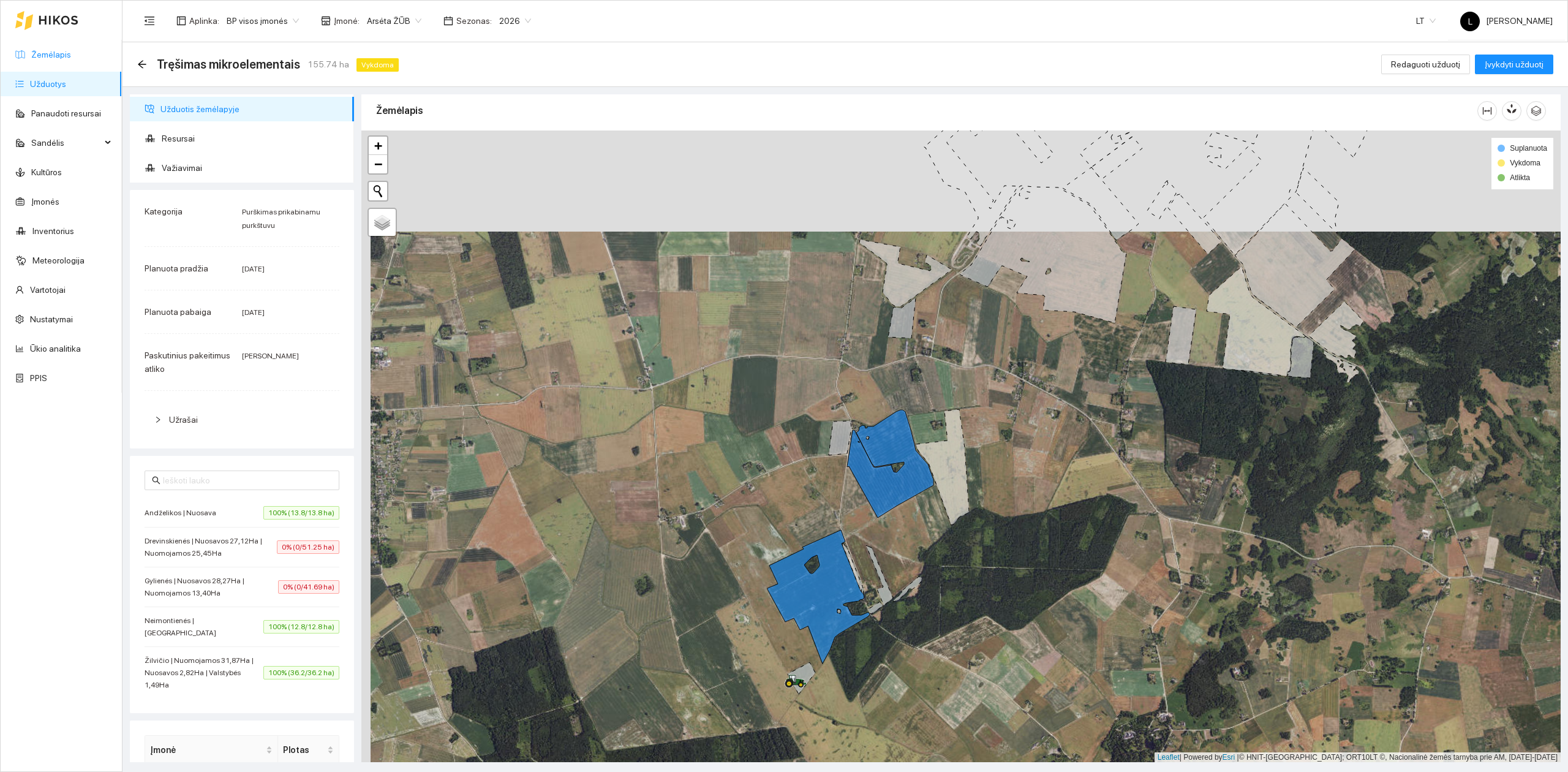
drag, startPoint x: 62, startPoint y: 49, endPoint x: 70, endPoint y: 55, distance: 10.0
click at [62, 49] on link "Žemėlapis" at bounding box center [51, 54] width 40 height 10
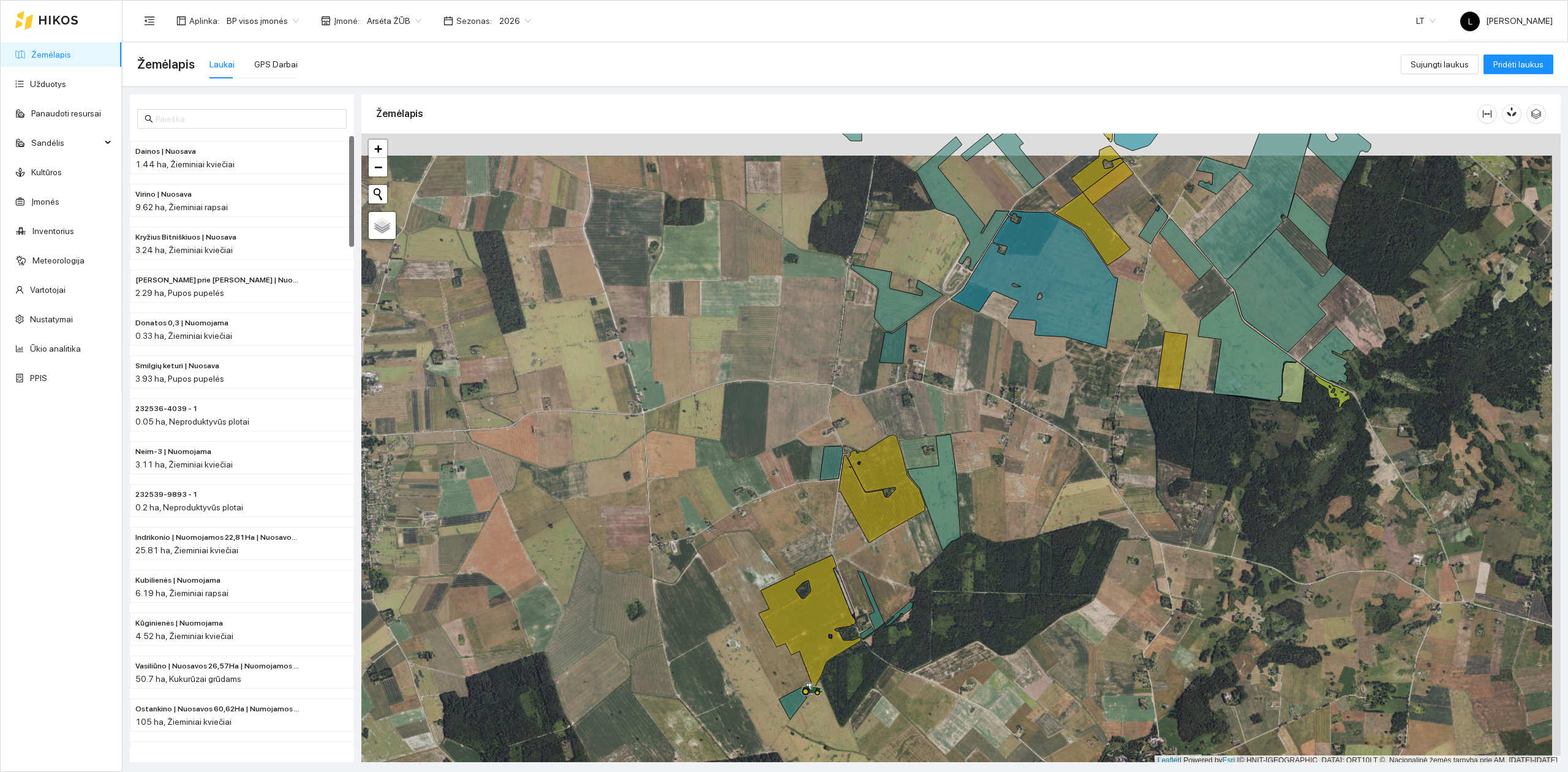
scroll to position [3, 0]
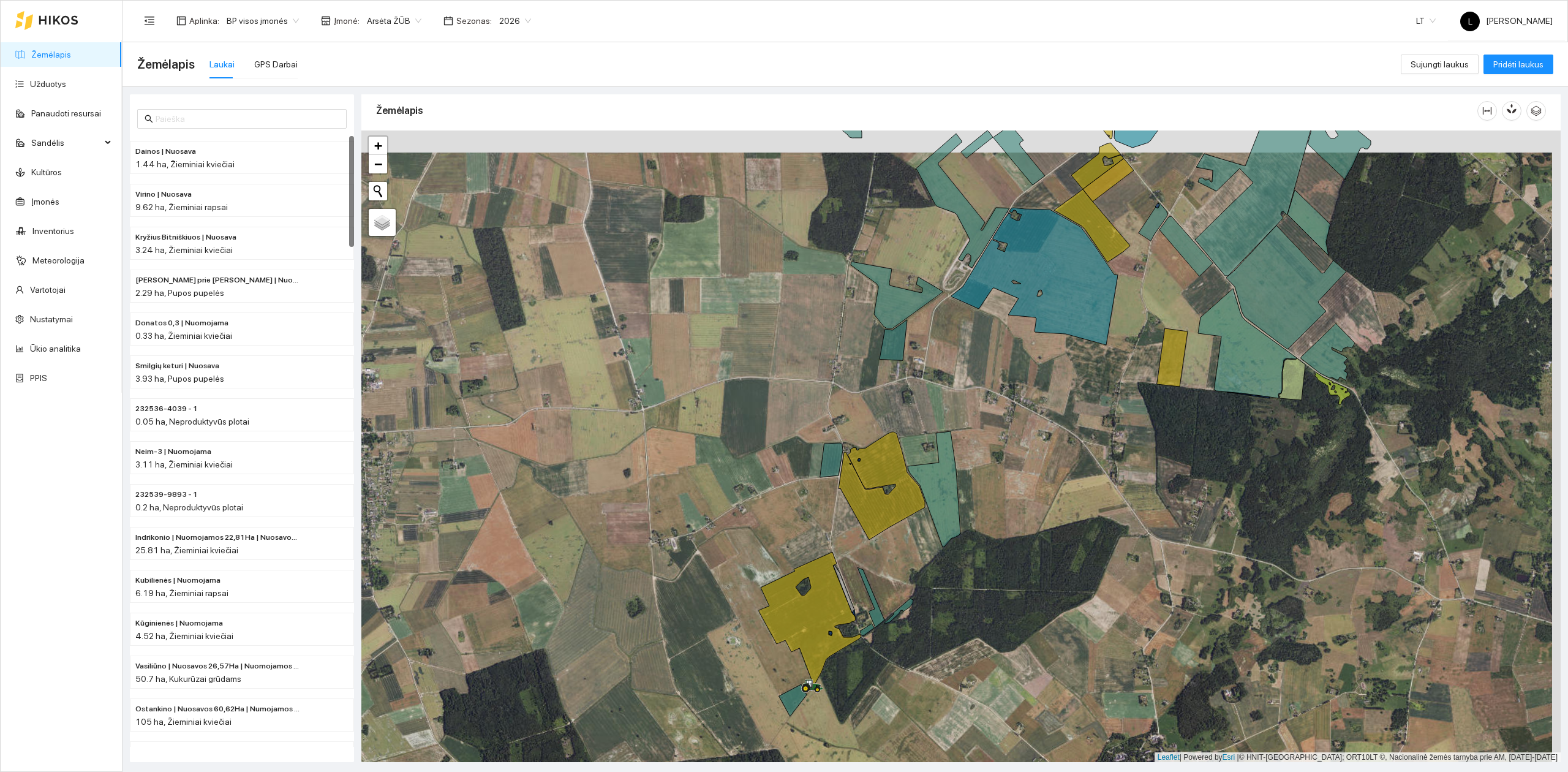
drag, startPoint x: 1050, startPoint y: 496, endPoint x: 866, endPoint y: 675, distance: 256.7
click at [869, 676] on div at bounding box center [961, 446] width 1199 height 632
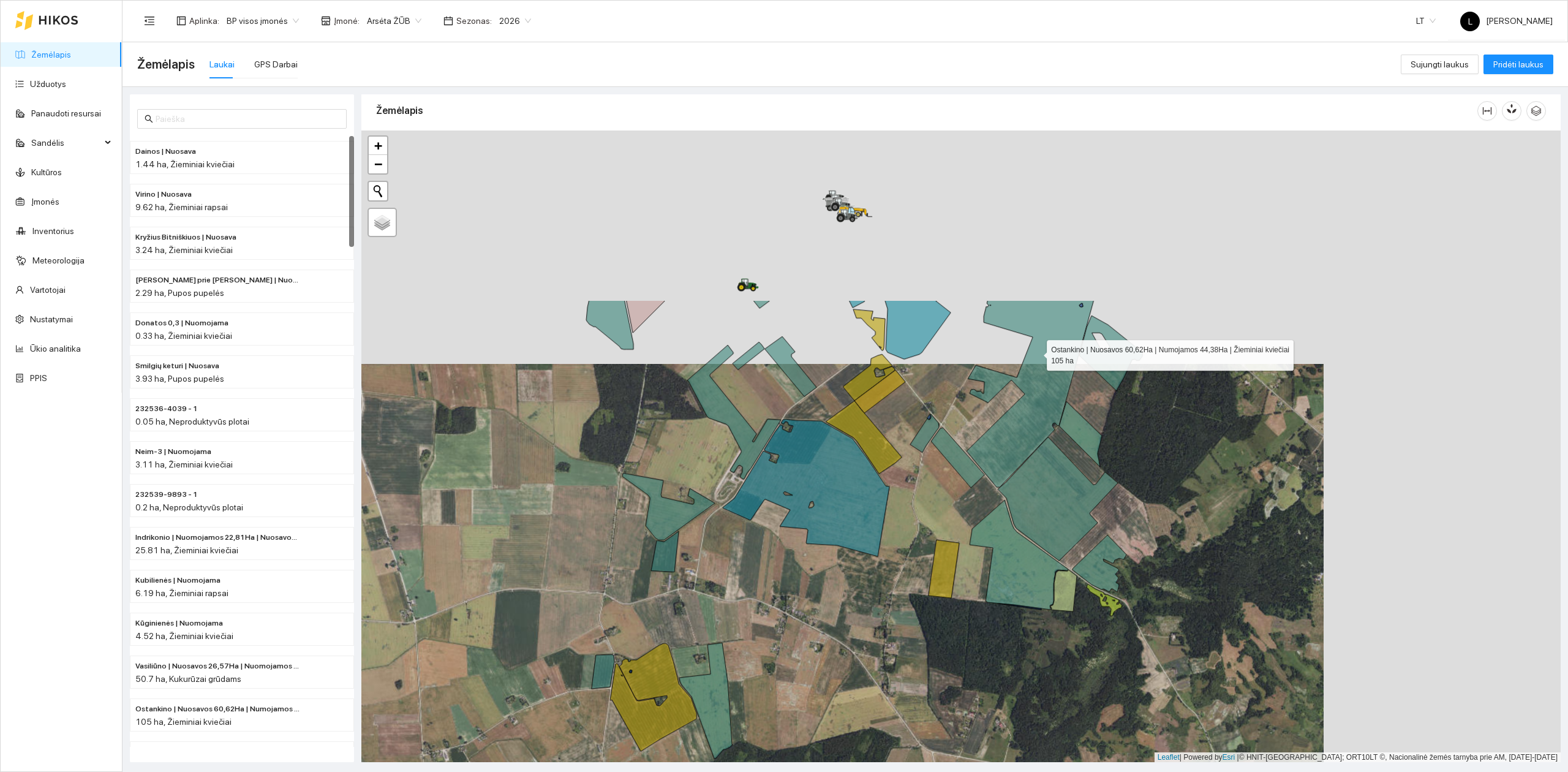
drag, startPoint x: 978, startPoint y: 469, endPoint x: 916, endPoint y: 609, distance: 153.1
click at [966, 487] on icon at bounding box center [1030, 393] width 127 height 188
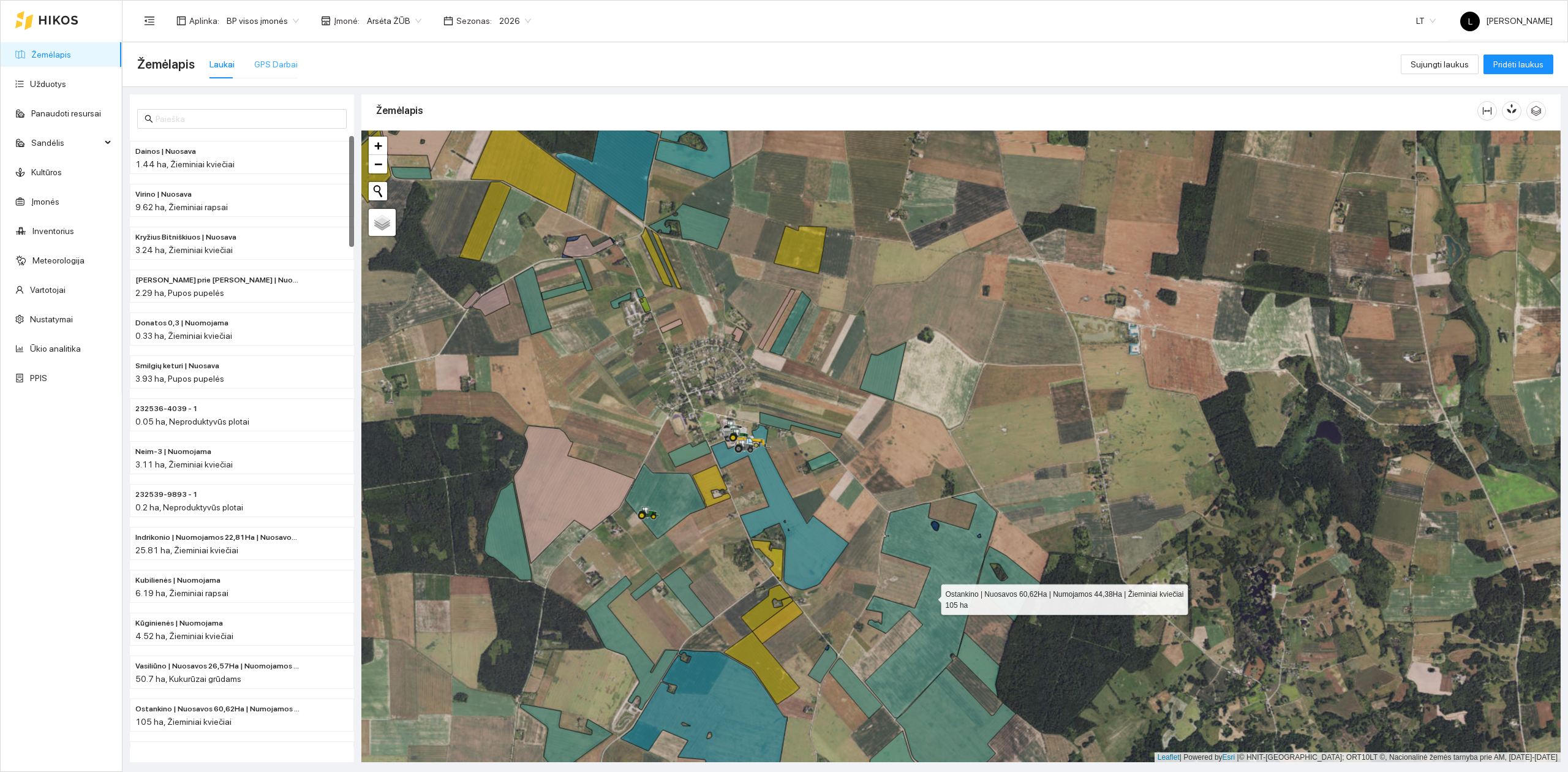
click at [282, 72] on div "GPS Darbai" at bounding box center [276, 64] width 43 height 28
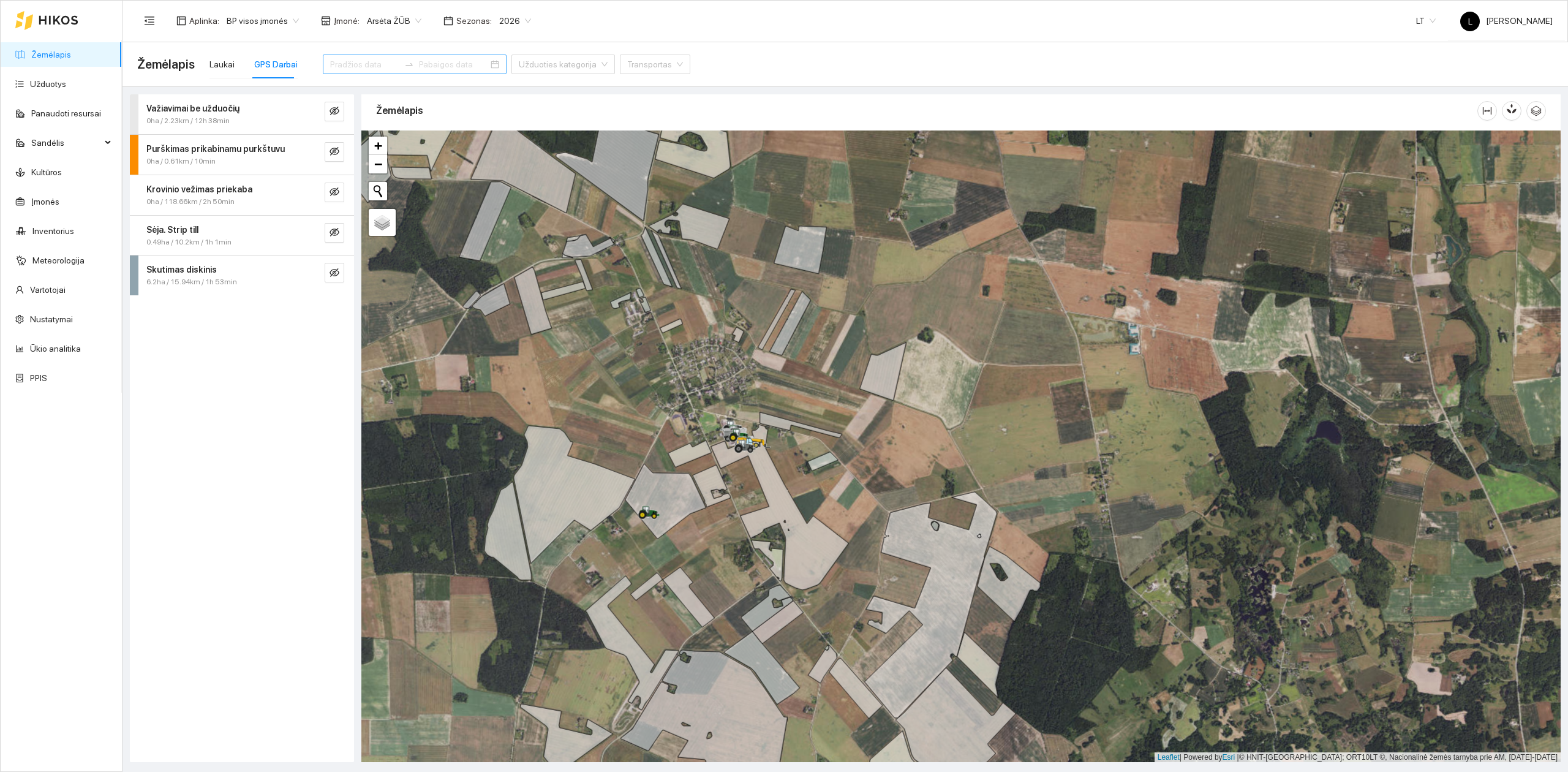
click at [356, 70] on input at bounding box center [365, 64] width 69 height 13
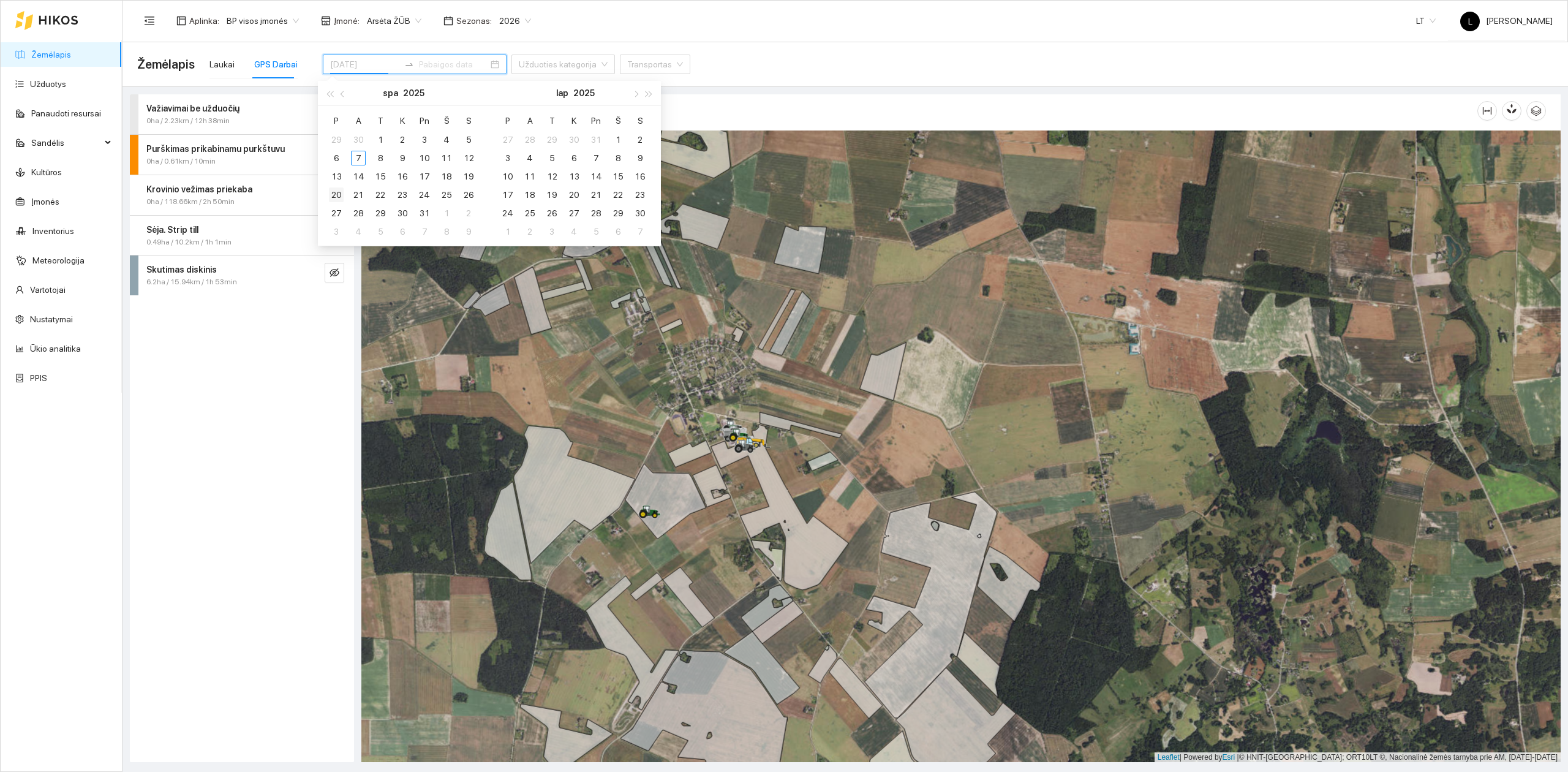
type input "[DATE]"
click at [338, 189] on div "20" at bounding box center [336, 195] width 15 height 15
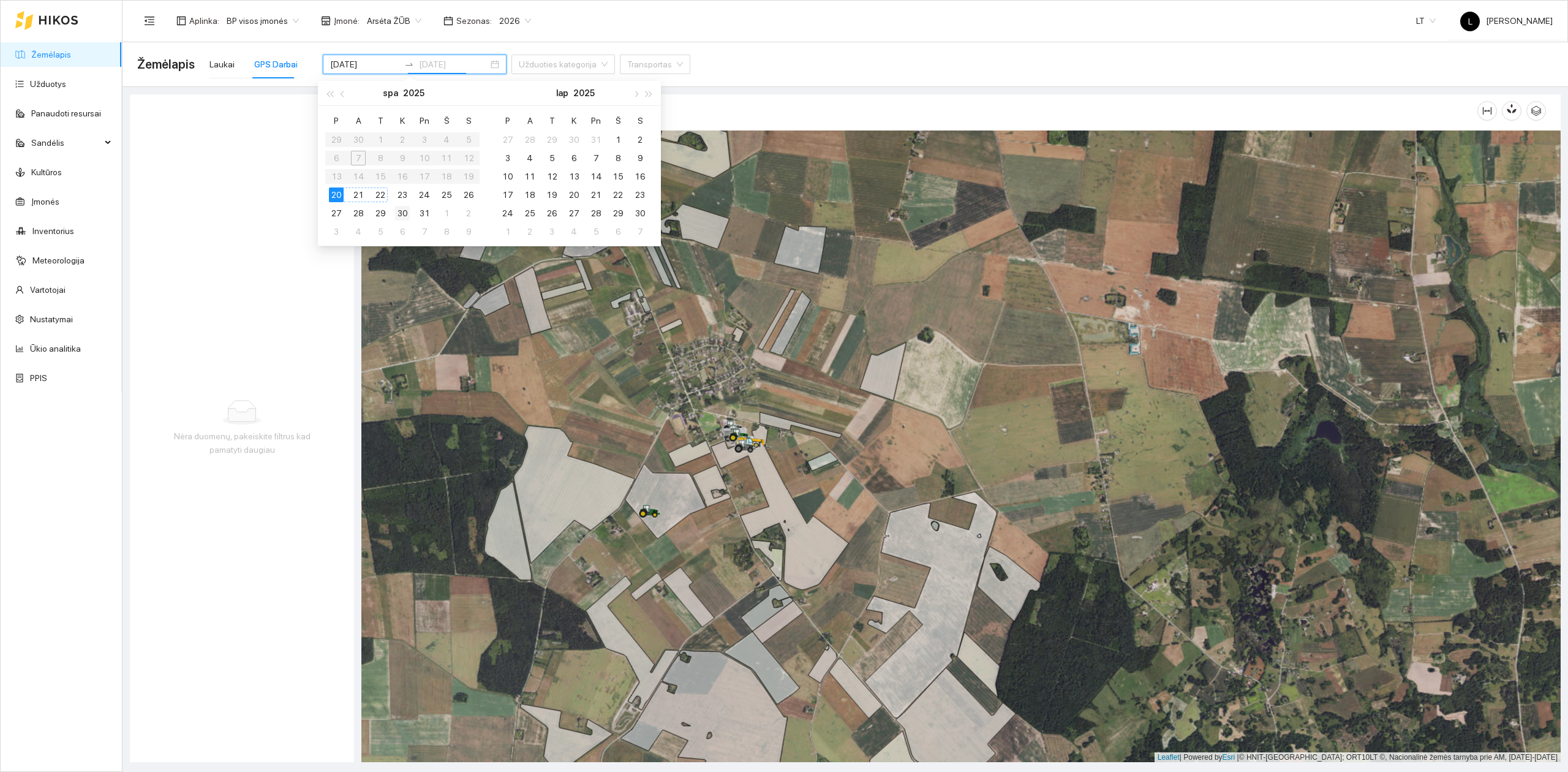
click at [378, 191] on div "22" at bounding box center [380, 195] width 15 height 15
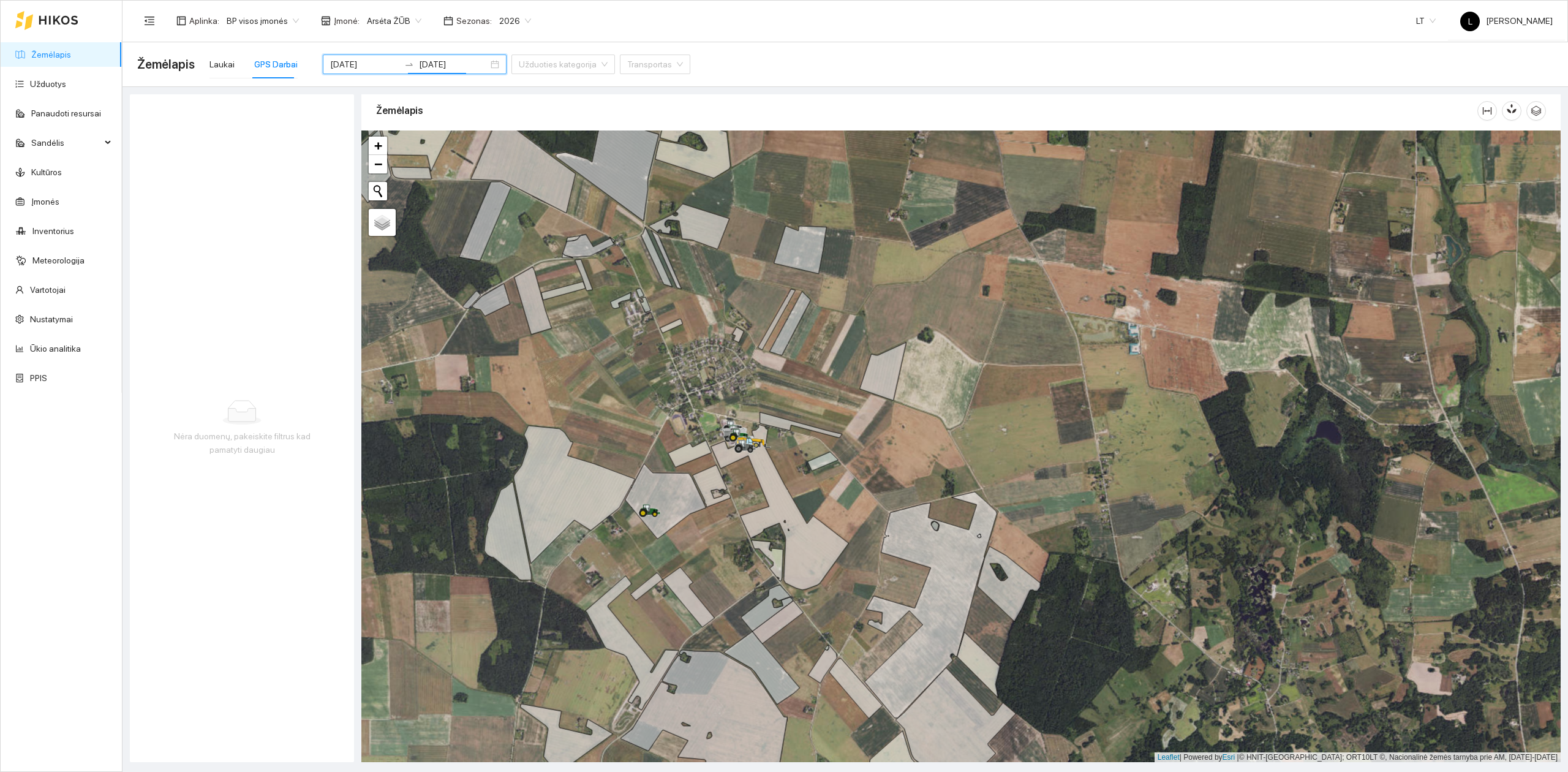
type input "[DATE]"
click at [769, 74] on div "Žemėlapis Laukai GPS Darbai [DATE] [DATE] Užduoties kategorija Transportas" at bounding box center [845, 64] width 1416 height 39
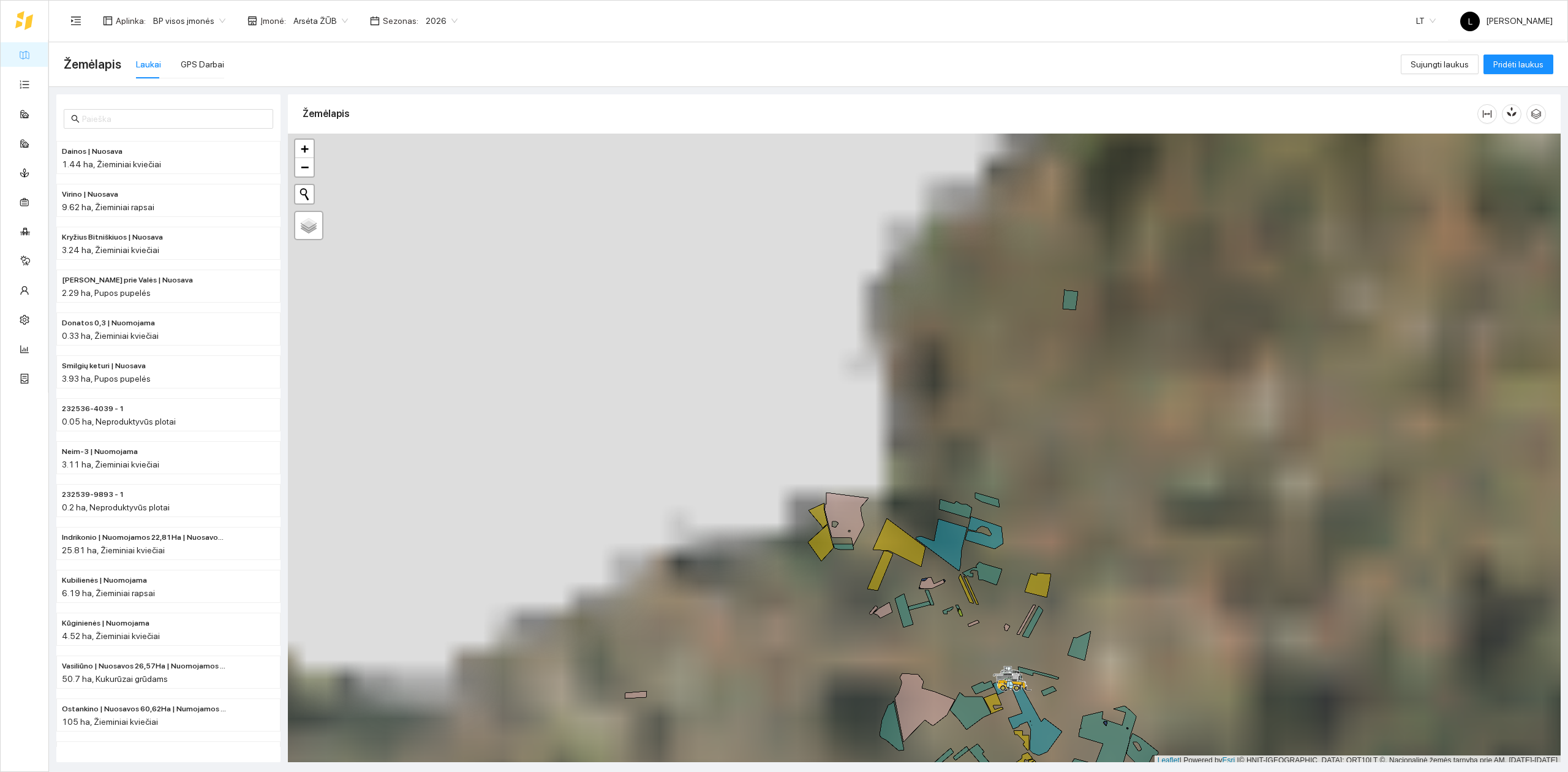
scroll to position [3, 0]
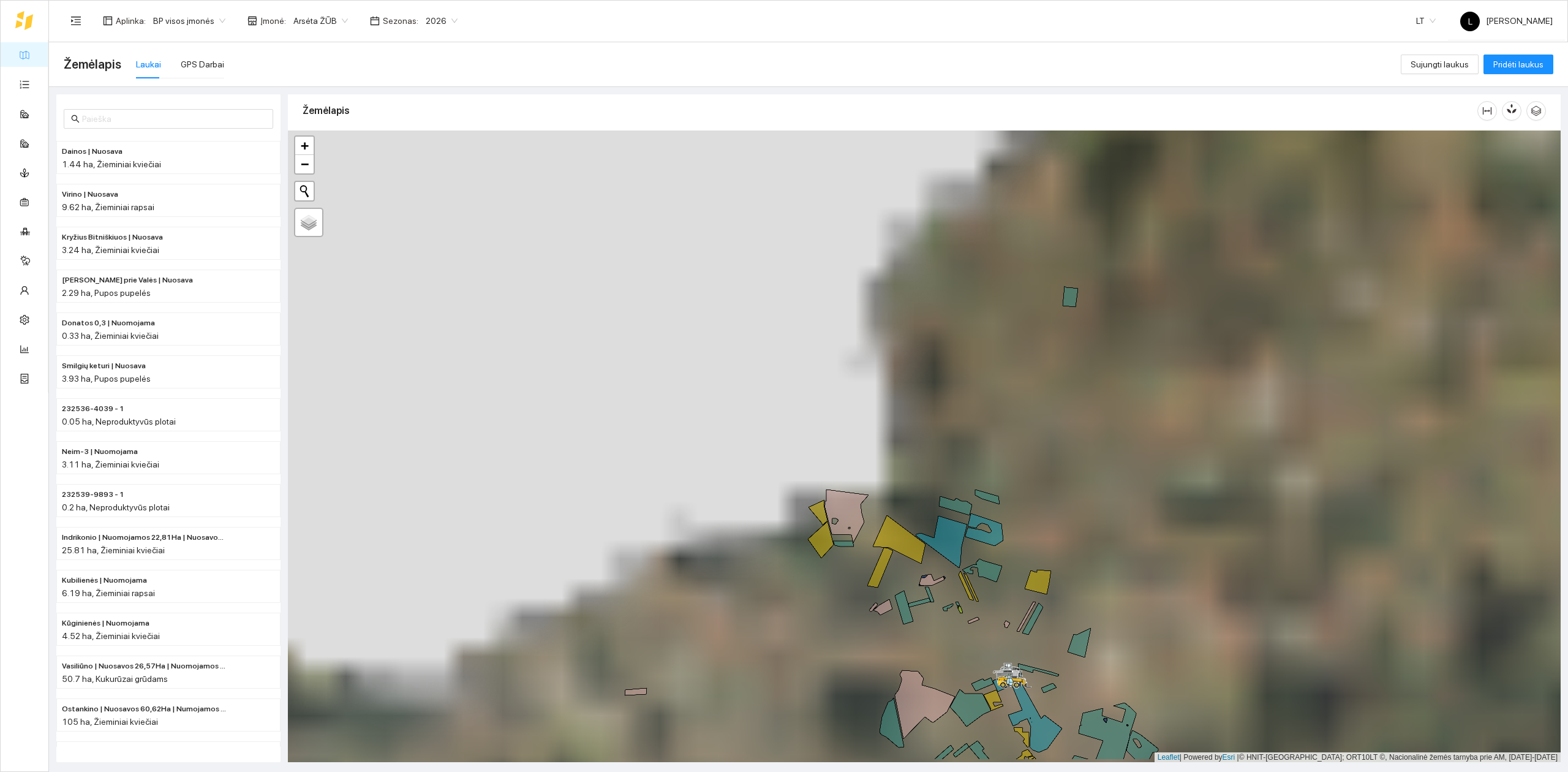
drag, startPoint x: 1086, startPoint y: 566, endPoint x: 964, endPoint y: 295, distance: 297.2
click at [966, 302] on div at bounding box center [923, 446] width 1272 height 632
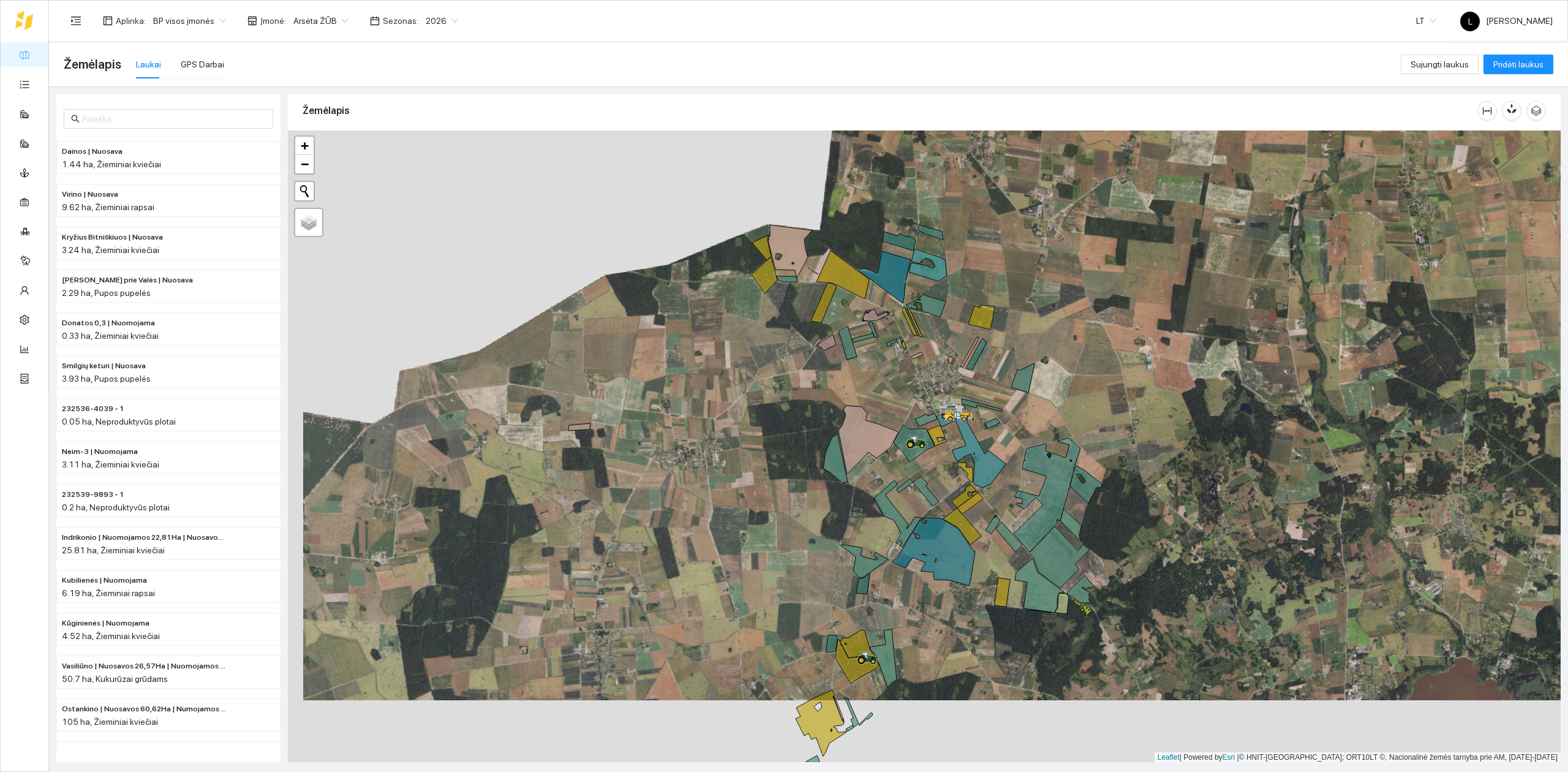
drag, startPoint x: 873, startPoint y: 692, endPoint x: 879, endPoint y: 593, distance: 99.2
click at [889, 629] on icon at bounding box center [883, 658] width 27 height 58
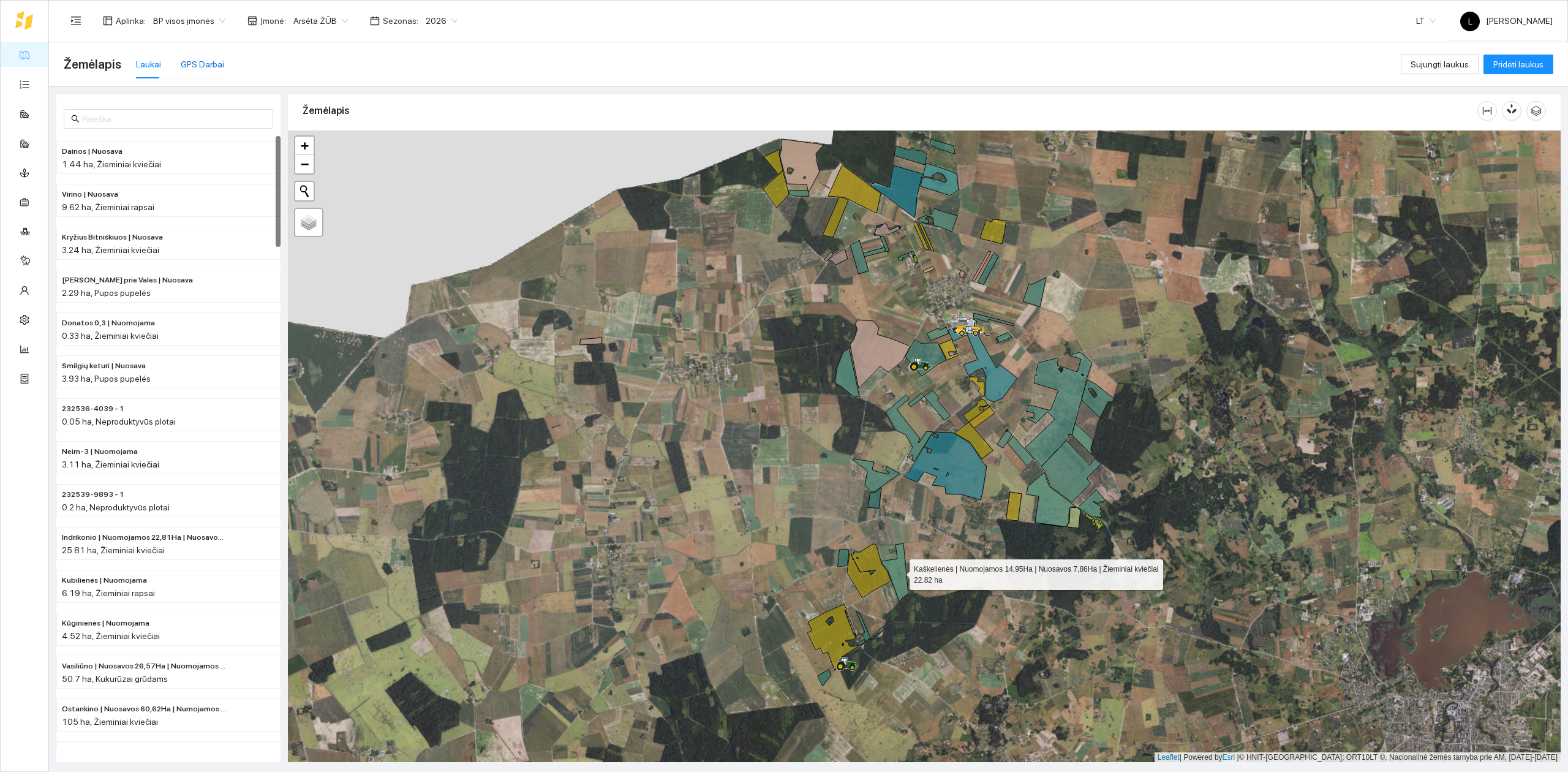
click at [210, 63] on div "GPS Darbai" at bounding box center [202, 64] width 43 height 13
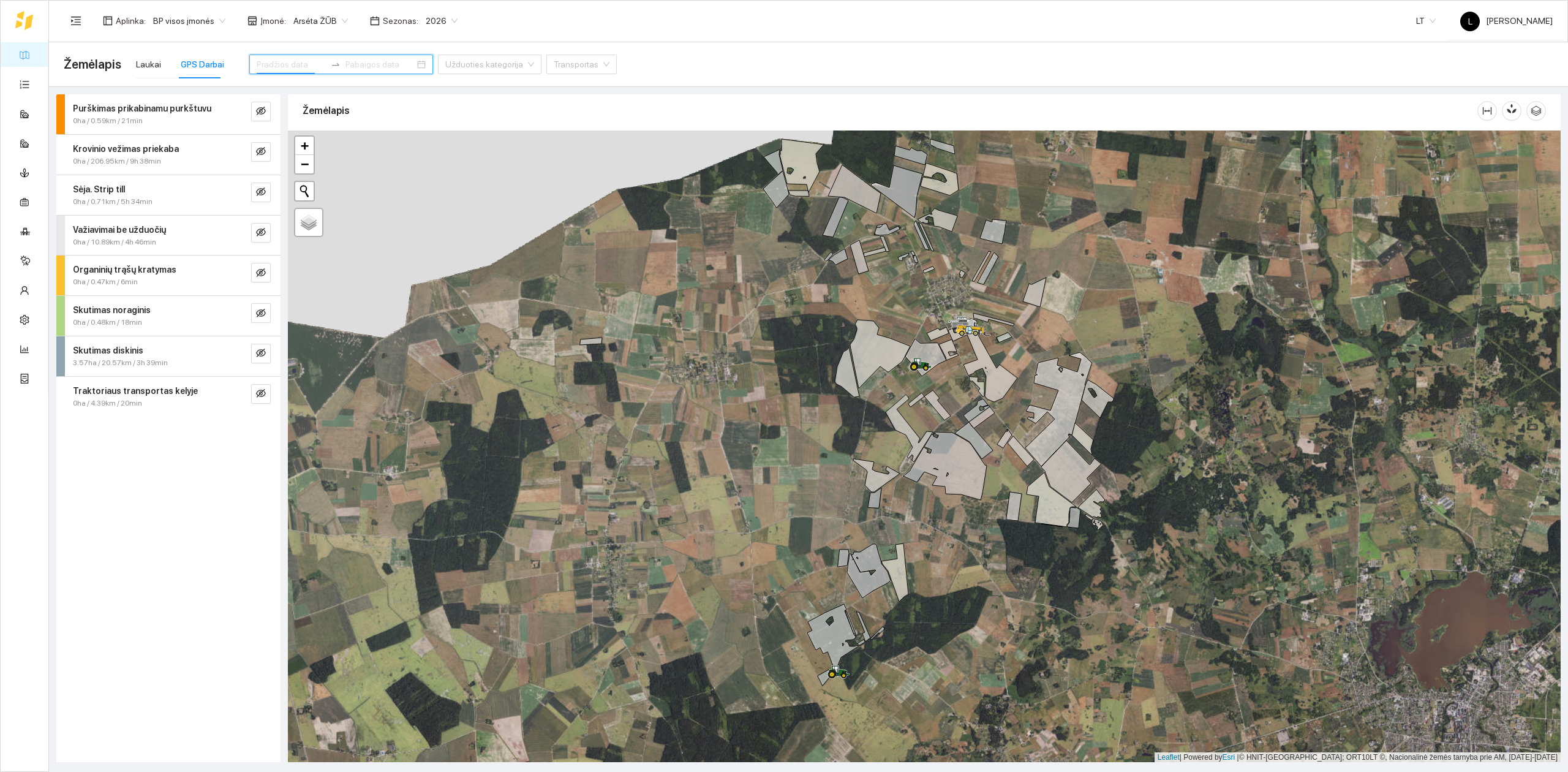
click at [260, 69] on input at bounding box center [292, 64] width 69 height 13
type input "2025-10-05"
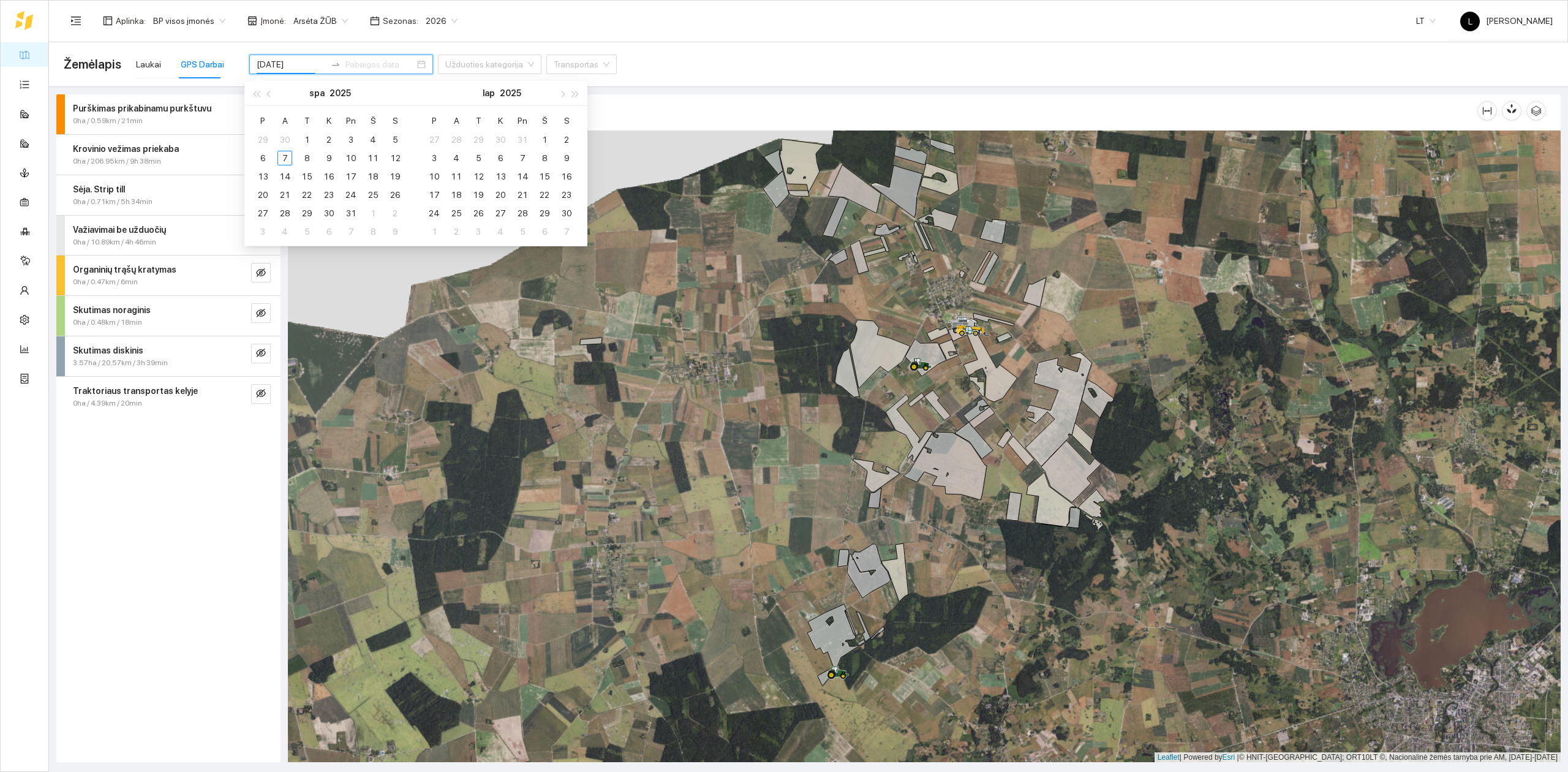
type input "2025-11-24"
type input "2025-11-09"
type input "[DATE]"
click at [268, 191] on div "20" at bounding box center [263, 195] width 15 height 15
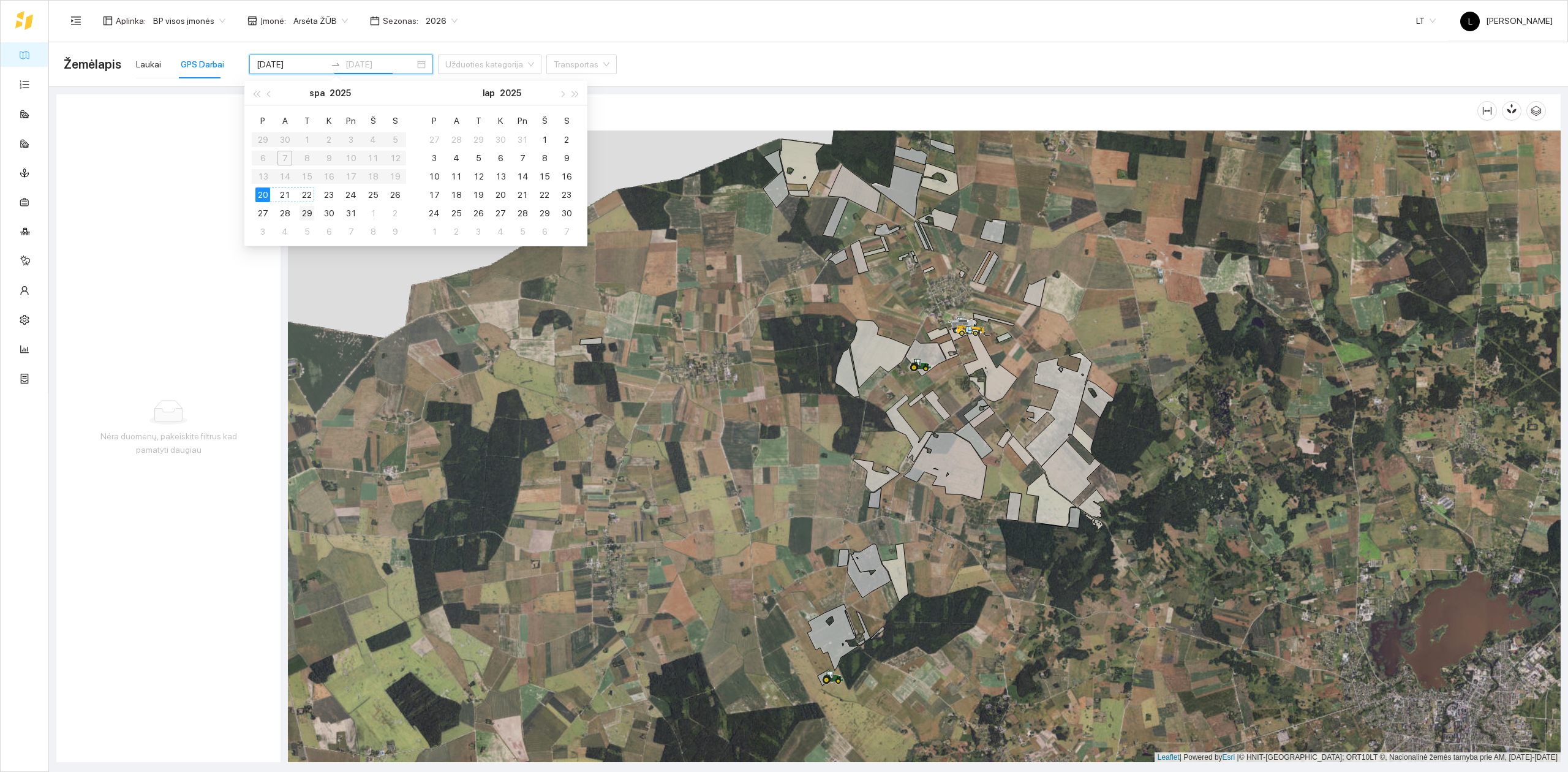
click at [304, 198] on div "22" at bounding box center [307, 195] width 15 height 15
type input "[DATE]"
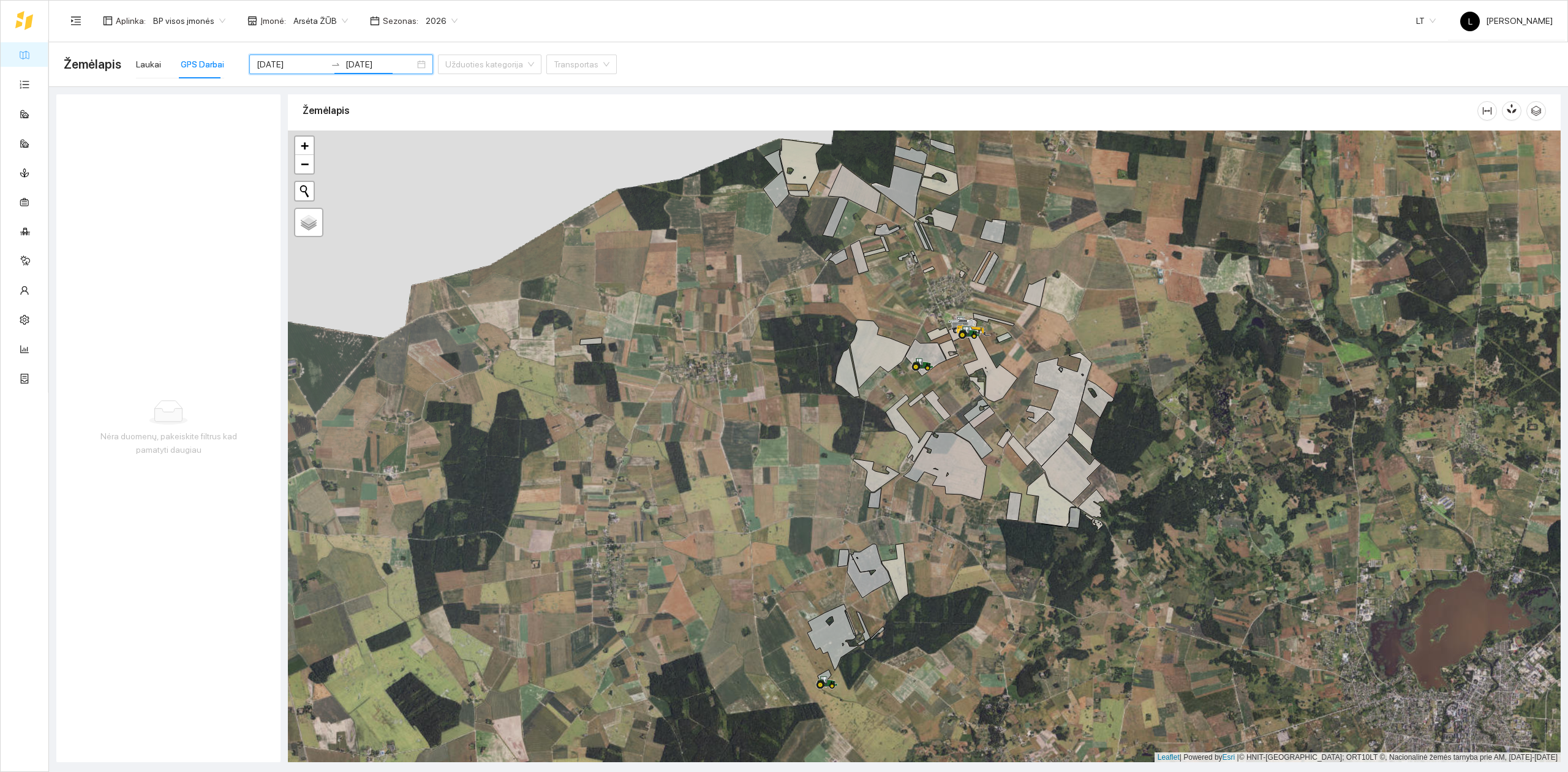
drag, startPoint x: 727, startPoint y: 73, endPoint x: 369, endPoint y: 31, distance: 360.5
click at [725, 73] on div "Žemėlapis Laukai GPS Darbai [DATE] [DATE] Užduoties kategorija Transportas" at bounding box center [808, 64] width 1489 height 39
